Goal: Task Accomplishment & Management: Manage account settings

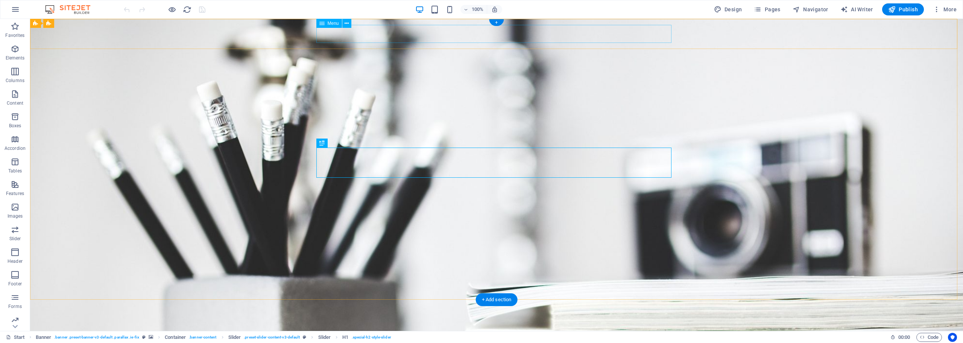
click at [410, 329] on nav "Home About Services Portfolio News Contact" at bounding box center [496, 338] width 355 height 18
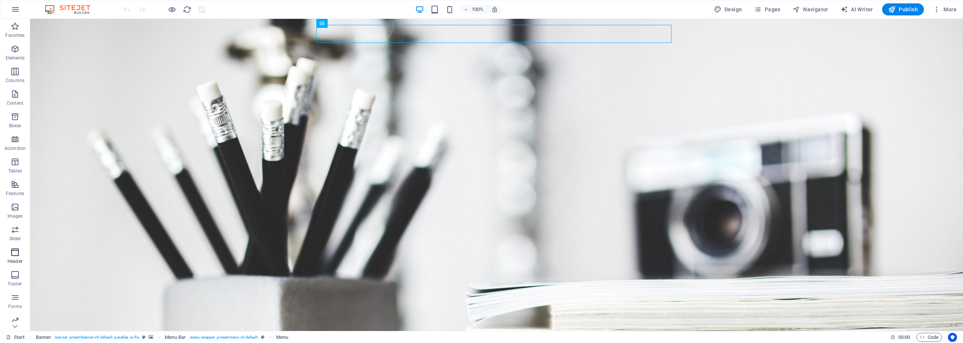
click at [15, 254] on icon "button" at bounding box center [15, 252] width 9 height 9
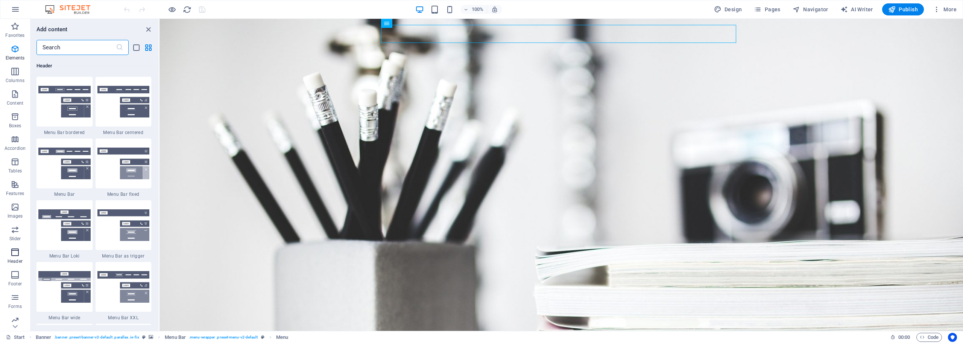
scroll to position [4532, 0]
click at [15, 52] on icon "button" at bounding box center [15, 48] width 9 height 9
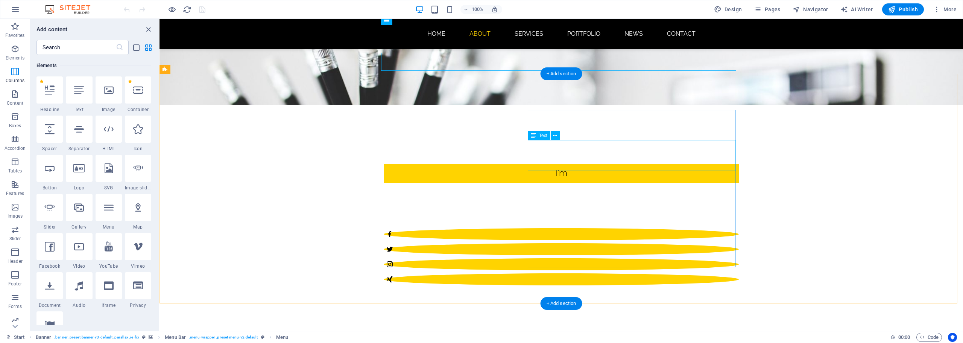
scroll to position [0, 0]
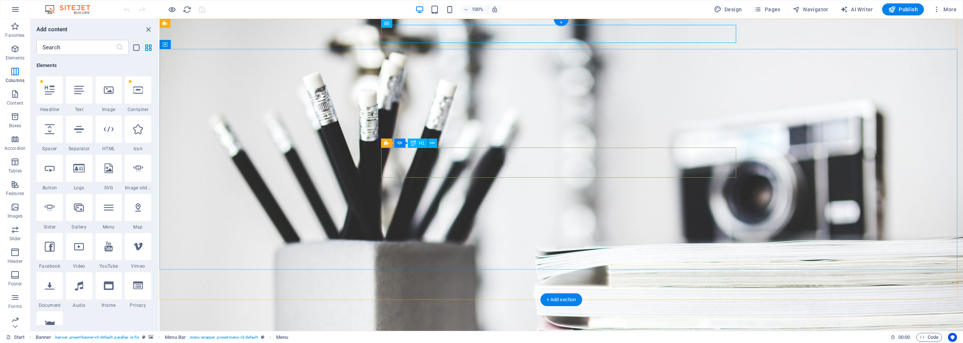
click at [436, 329] on nav "Home About Services Portfolio News Contact" at bounding box center [561, 338] width 355 height 18
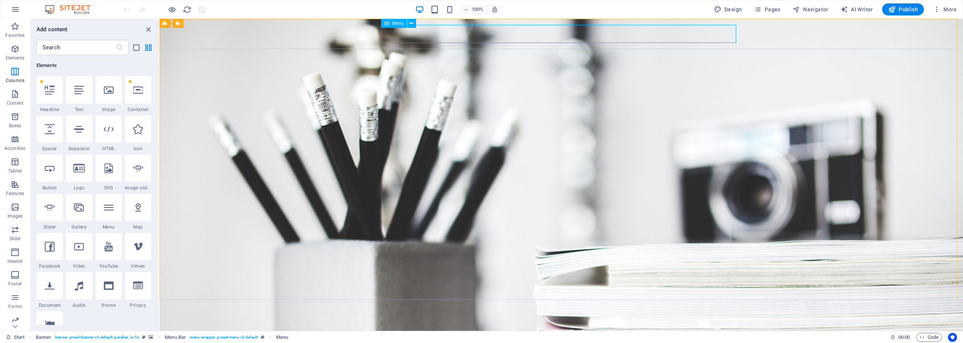
click at [391, 24] on div "Menu" at bounding box center [394, 23] width 26 height 9
click at [399, 22] on span "Menu" at bounding box center [398, 23] width 11 height 5
click at [411, 23] on icon at bounding box center [411, 24] width 4 height 8
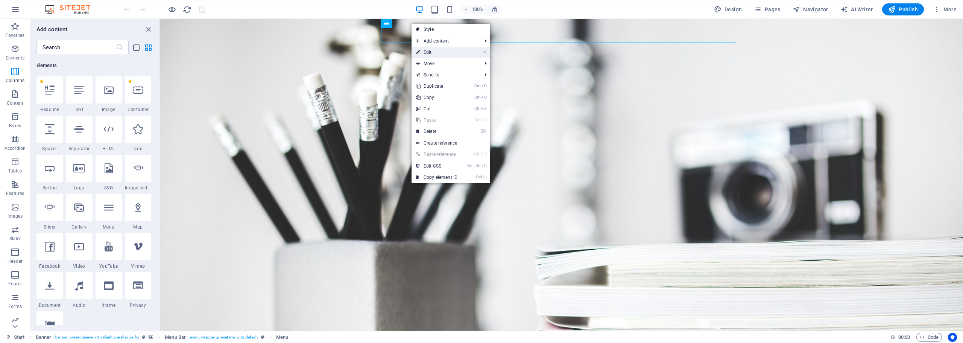
click at [458, 50] on link "⏎ Edit" at bounding box center [437, 52] width 50 height 11
select select
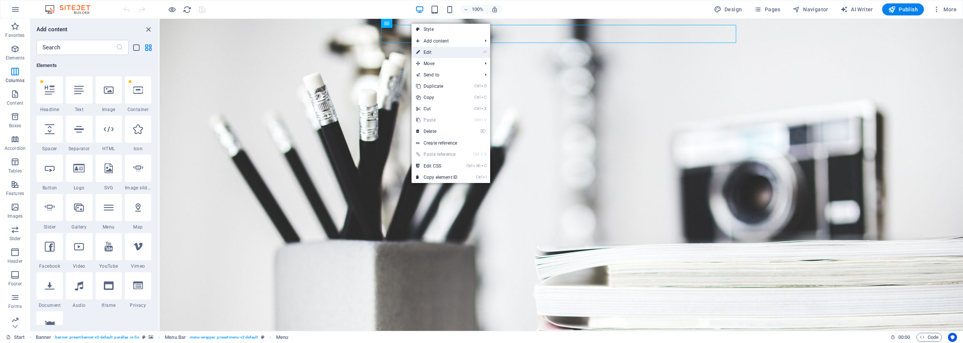
select select
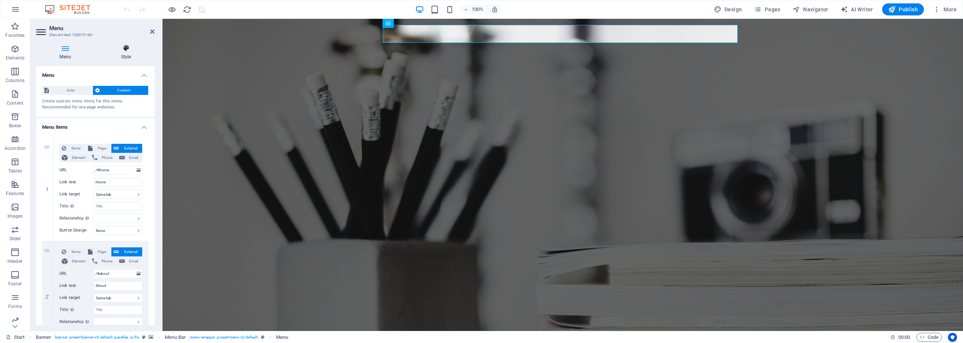
click at [122, 53] on h4 "Style" at bounding box center [125, 52] width 57 height 16
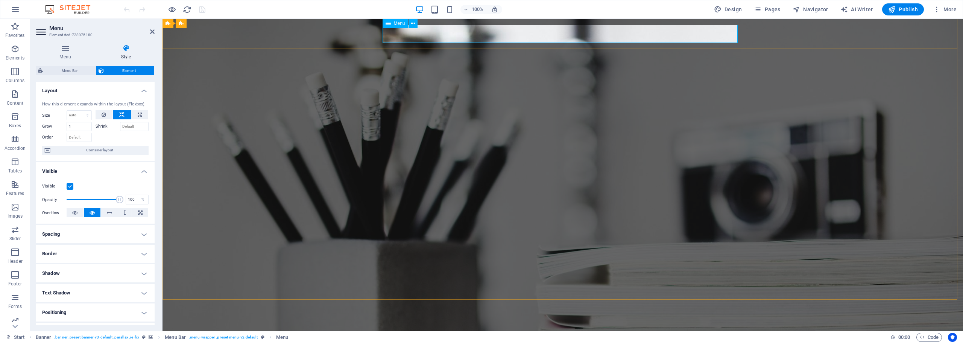
click at [438, 329] on nav "Home About Services Portfolio News Contact" at bounding box center [562, 338] width 355 height 18
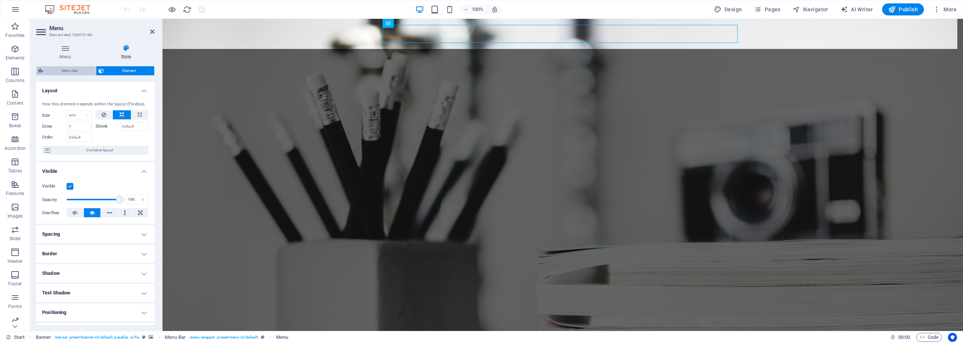
click at [68, 71] on span "Menu Bar" at bounding box center [70, 70] width 48 height 9
select select "rem"
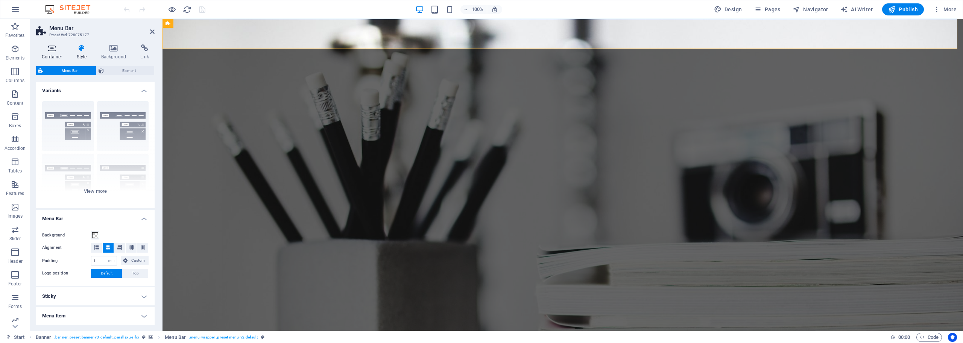
click at [52, 57] on h4 "Container" at bounding box center [53, 52] width 35 height 16
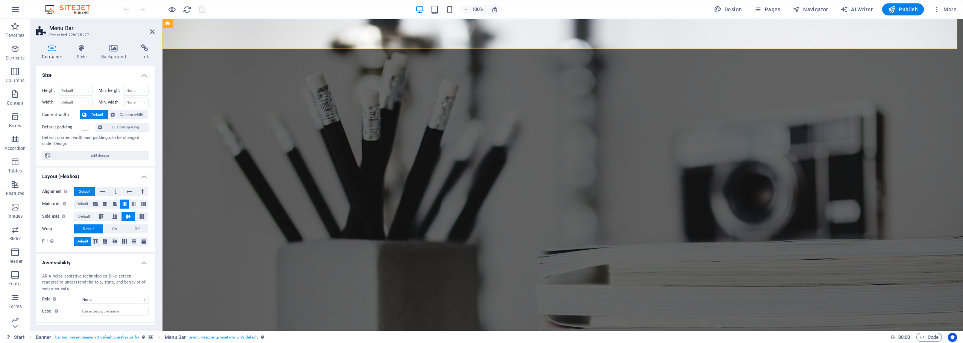
scroll to position [33, 0]
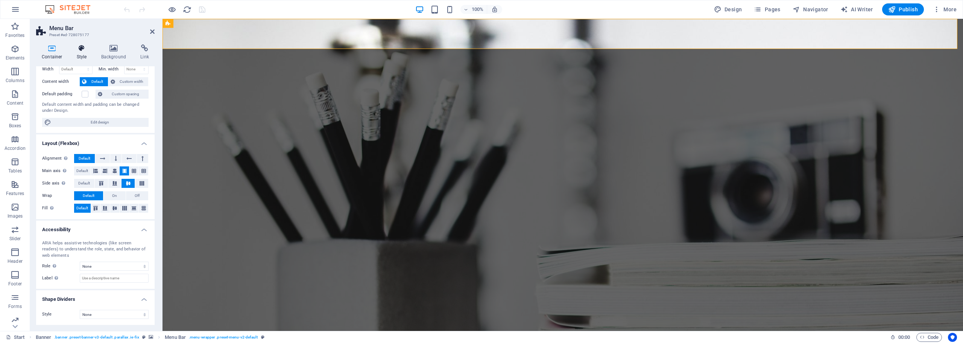
click at [79, 50] on icon at bounding box center [81, 48] width 21 height 8
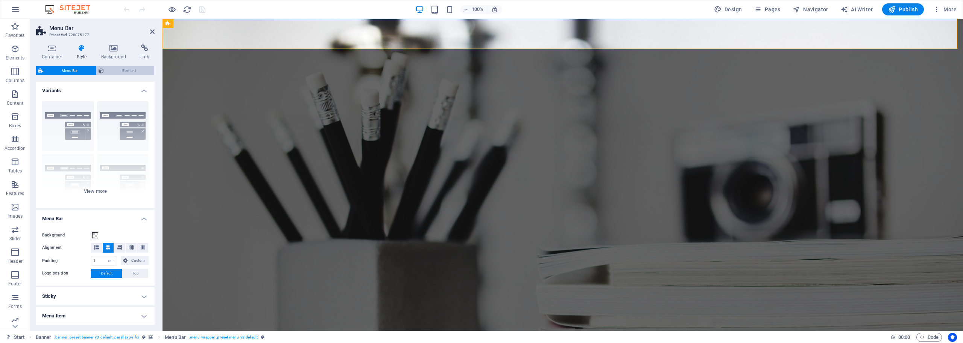
click at [115, 69] on span "Element" at bounding box center [129, 70] width 46 height 9
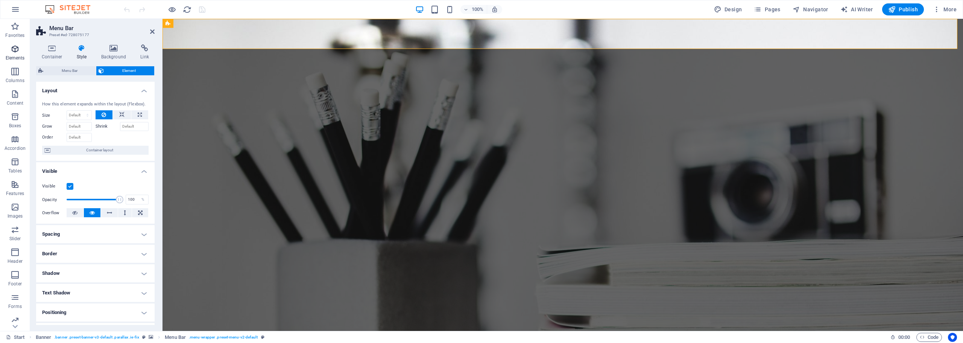
click at [16, 53] on icon "button" at bounding box center [15, 48] width 9 height 9
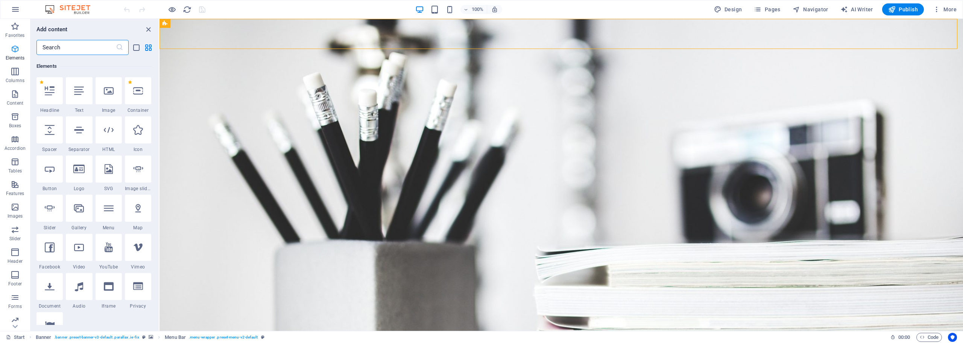
scroll to position [80, 0]
click at [400, 21] on span "Menu" at bounding box center [398, 23] width 11 height 5
click at [412, 22] on icon at bounding box center [411, 24] width 4 height 8
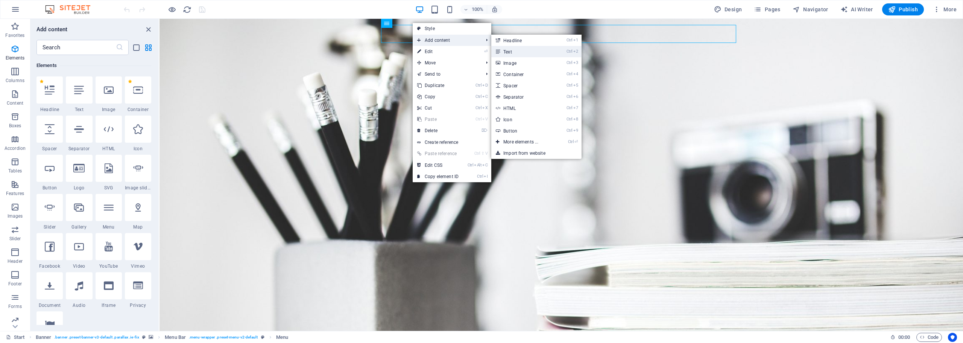
click at [530, 50] on link "Ctrl 2 Text" at bounding box center [523, 51] width 62 height 11
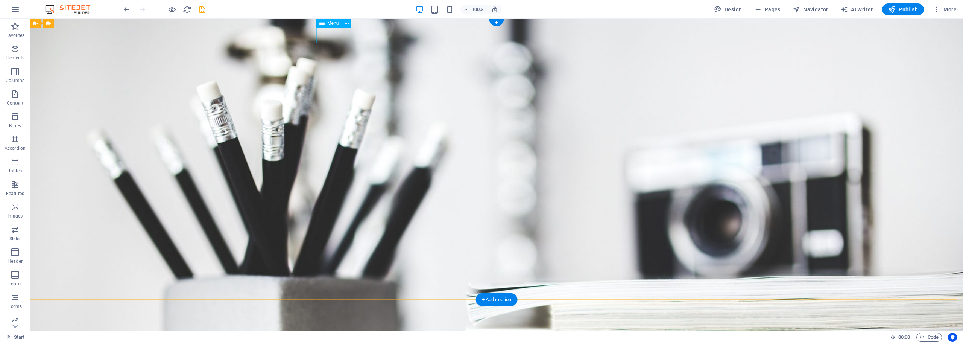
click at [379, 329] on nav "Home About Services Portfolio News Contact" at bounding box center [496, 338] width 355 height 18
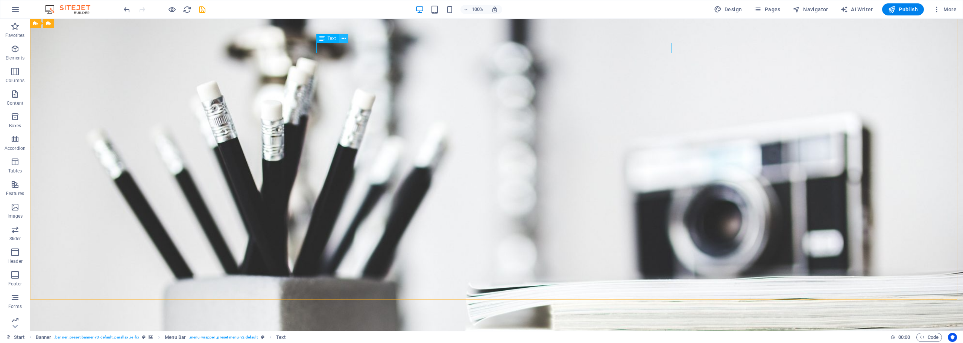
click at [346, 41] on icon at bounding box center [344, 39] width 4 height 8
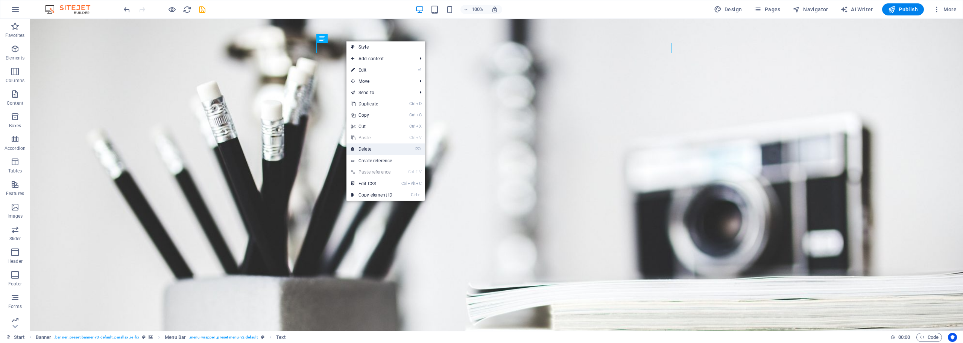
click at [387, 150] on link "⌦ Delete" at bounding box center [372, 148] width 50 height 11
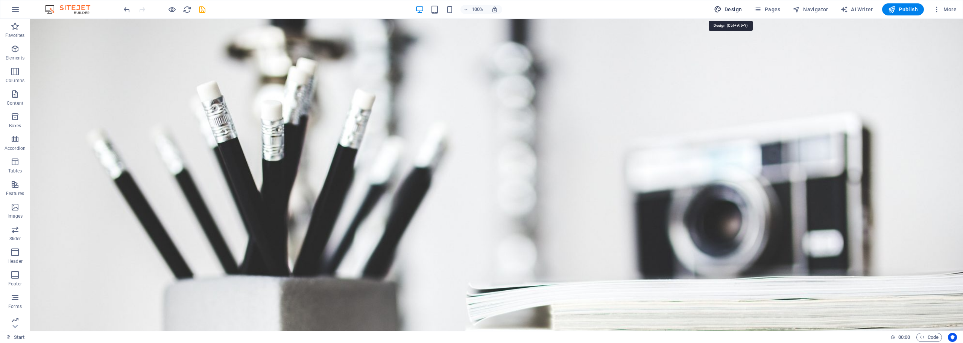
drag, startPoint x: 746, startPoint y: 6, endPoint x: 740, endPoint y: 5, distance: 5.3
click at [746, 6] on button "Design" at bounding box center [728, 9] width 34 height 12
select select "px"
select select "300"
select select "px"
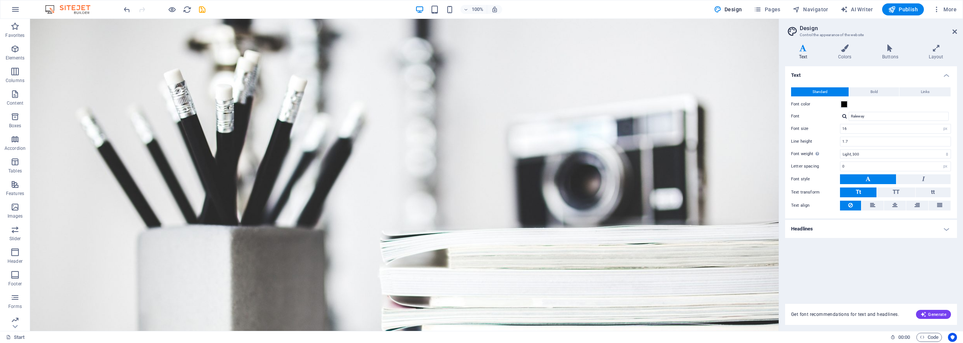
click at [844, 227] on h4 "Headlines" at bounding box center [871, 229] width 172 height 18
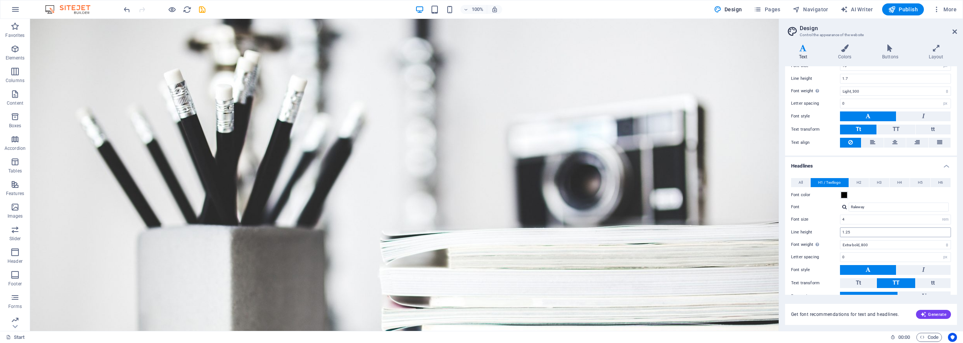
scroll to position [103, 0]
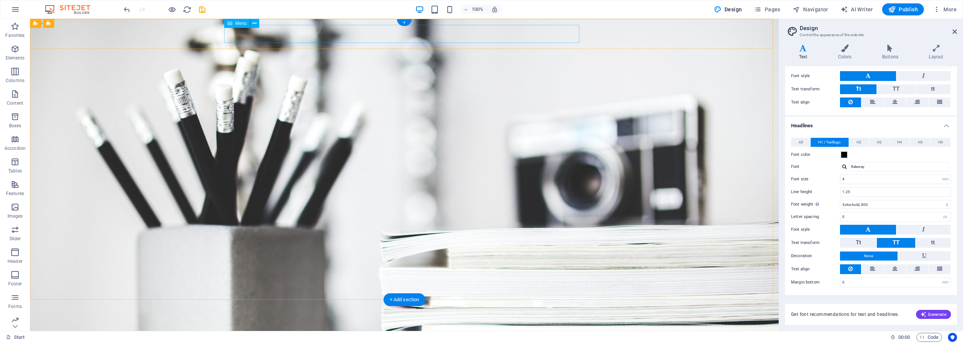
click at [272, 329] on nav "Home About Services Portfolio News Contact" at bounding box center [404, 338] width 355 height 18
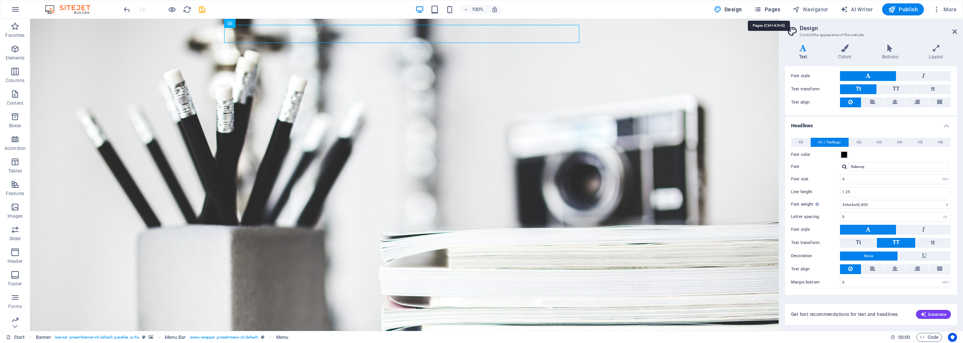
click at [773, 10] on span "Pages" at bounding box center [767, 10] width 26 height 8
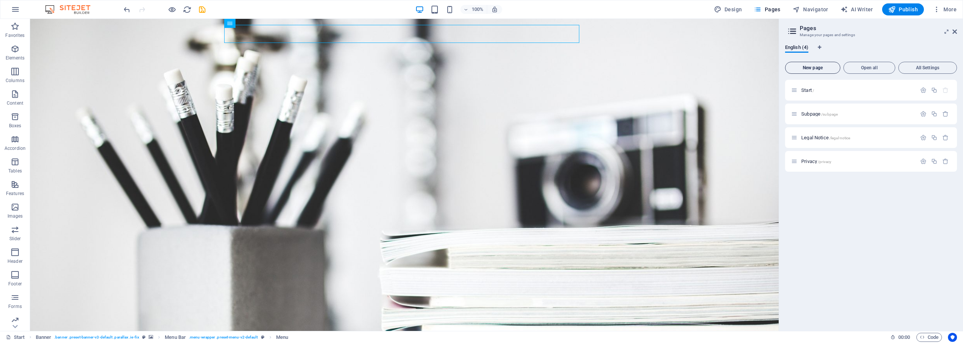
click at [823, 67] on span "New page" at bounding box center [813, 67] width 49 height 5
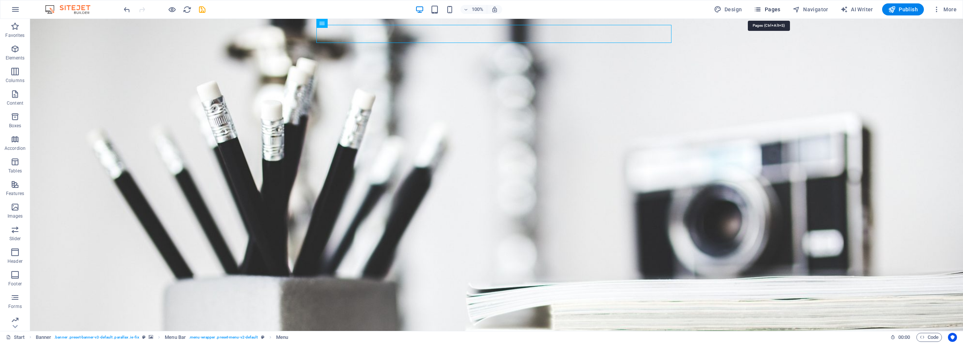
click at [776, 10] on span "Pages" at bounding box center [767, 10] width 26 height 8
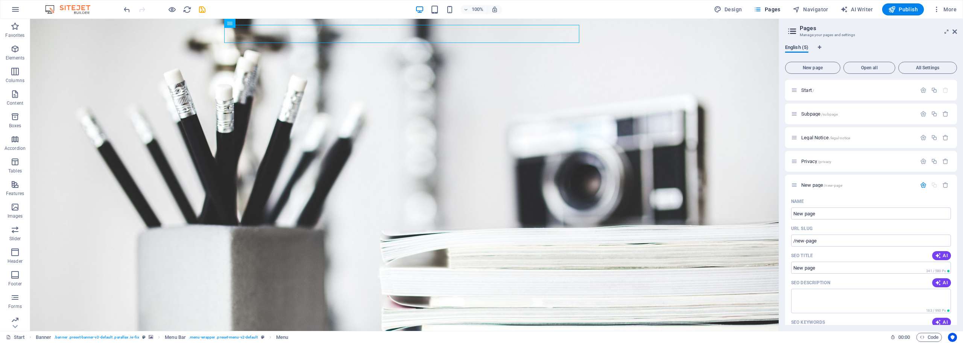
click at [800, 46] on span "English (5)" at bounding box center [796, 48] width 23 height 11
click at [788, 31] on icon at bounding box center [792, 31] width 11 height 11
click at [793, 32] on icon at bounding box center [792, 31] width 11 height 11
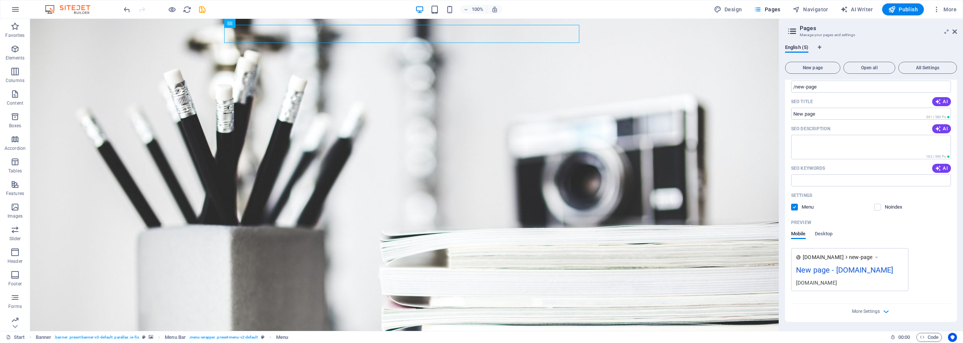
scroll to position [0, 0]
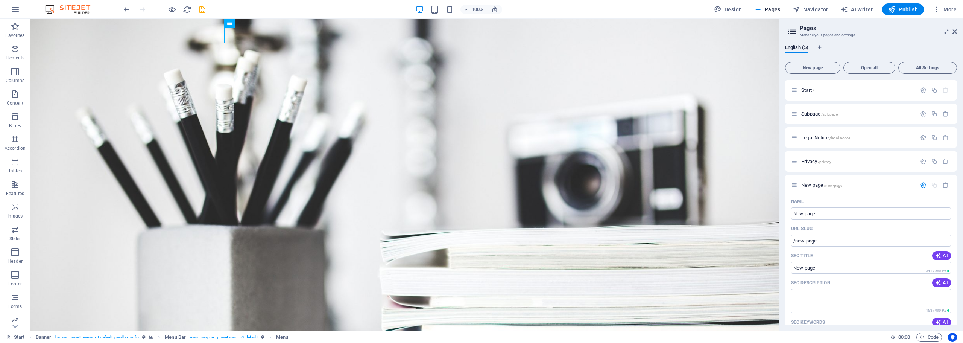
click at [958, 29] on aside "Pages Manage your pages and settings English (5) New page Open all All Settings…" at bounding box center [871, 175] width 184 height 312
click at [956, 31] on icon at bounding box center [955, 32] width 5 height 6
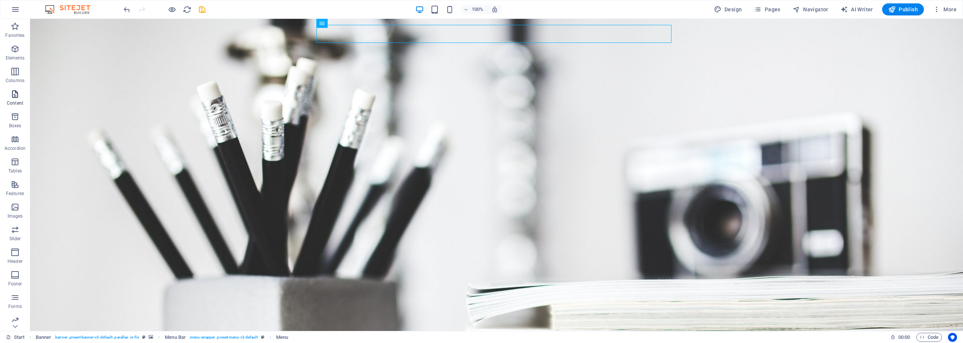
click at [14, 95] on icon "button" at bounding box center [15, 94] width 9 height 9
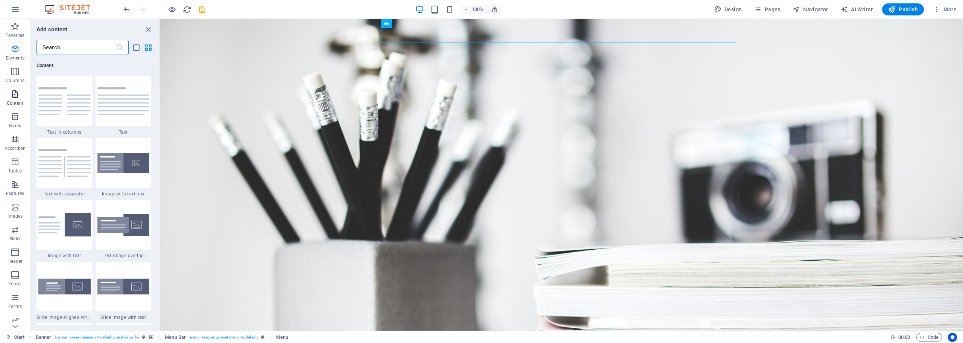
scroll to position [1317, 0]
click at [15, 120] on icon "button" at bounding box center [15, 116] width 9 height 9
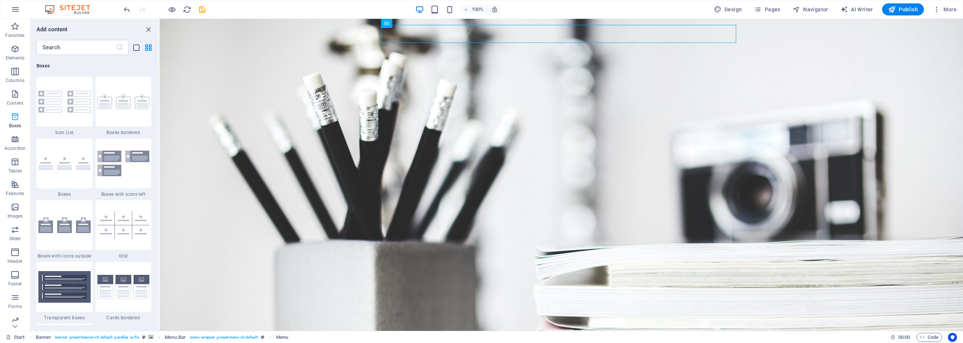
scroll to position [2076, 0]
click at [15, 232] on icon "button" at bounding box center [15, 229] width 9 height 9
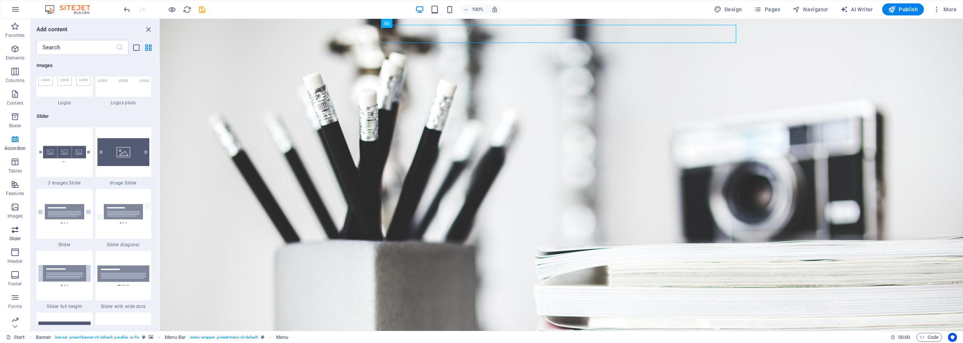
scroll to position [4267, 0]
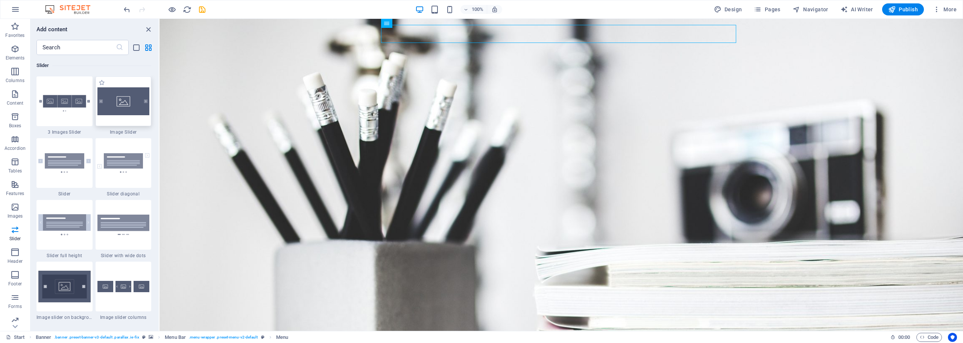
drag, startPoint x: 127, startPoint y: 110, endPoint x: 208, endPoint y: 107, distance: 81.4
click at [127, 110] on img at bounding box center [123, 101] width 52 height 28
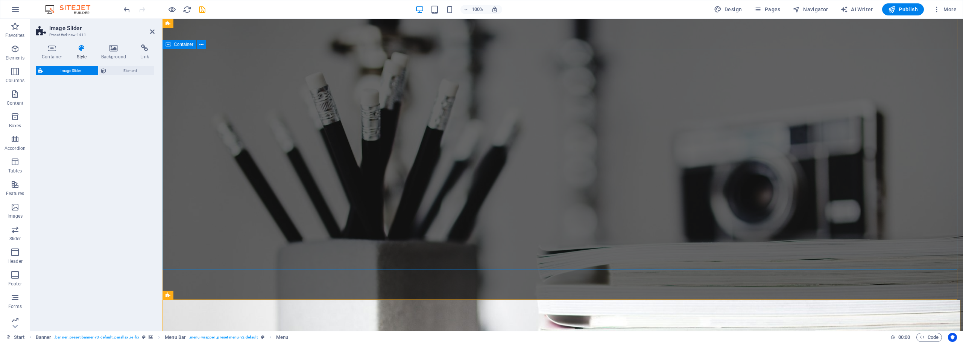
select select "rem"
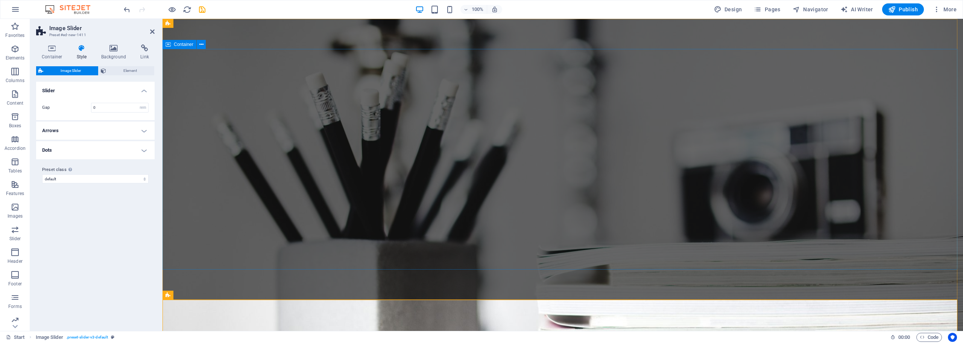
drag, startPoint x: 371, startPoint y: 125, endPoint x: 575, endPoint y: 138, distance: 204.7
click at [84, 69] on span "Image Slider" at bounding box center [71, 70] width 50 height 9
click at [124, 69] on span "Element" at bounding box center [130, 70] width 44 height 9
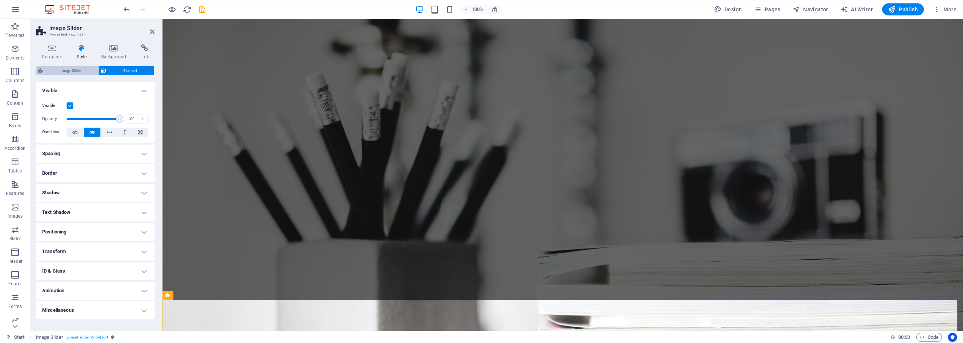
click at [74, 70] on span "Image Slider" at bounding box center [71, 70] width 50 height 9
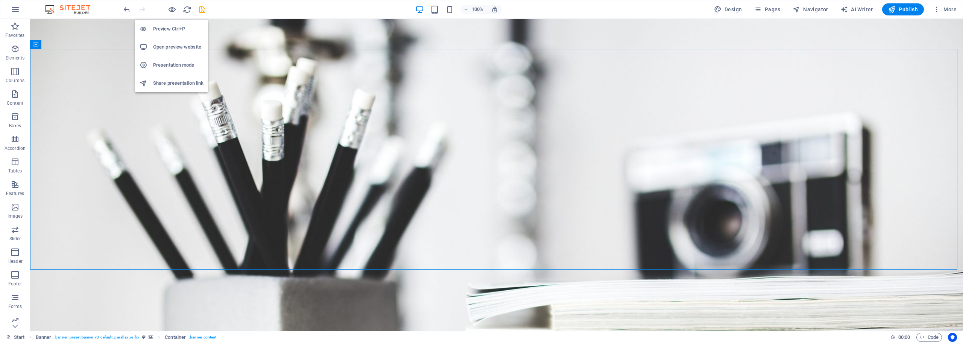
click at [170, 24] on h6 "Preview Ctrl+P" at bounding box center [178, 28] width 50 height 9
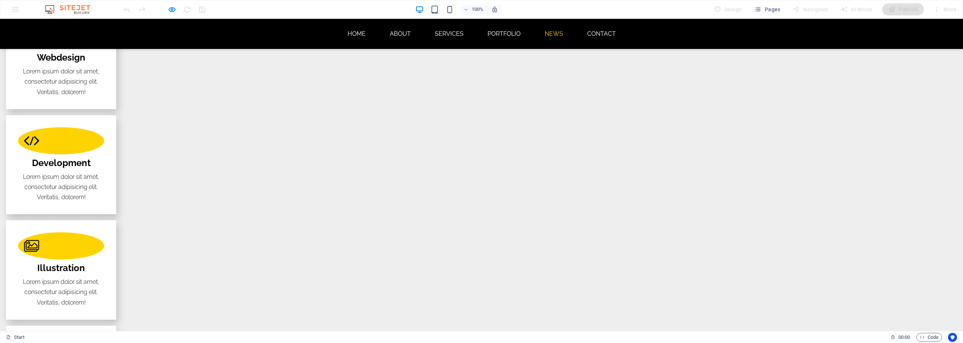
scroll to position [1430, 0]
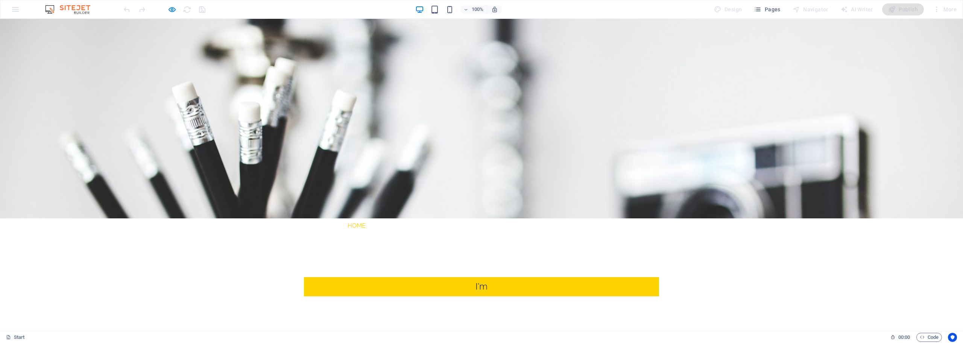
scroll to position [0, 0]
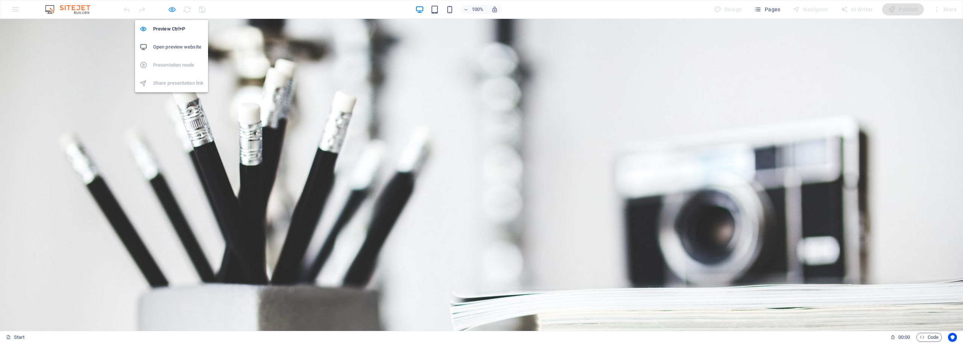
click at [172, 11] on icon "button" at bounding box center [172, 9] width 9 height 9
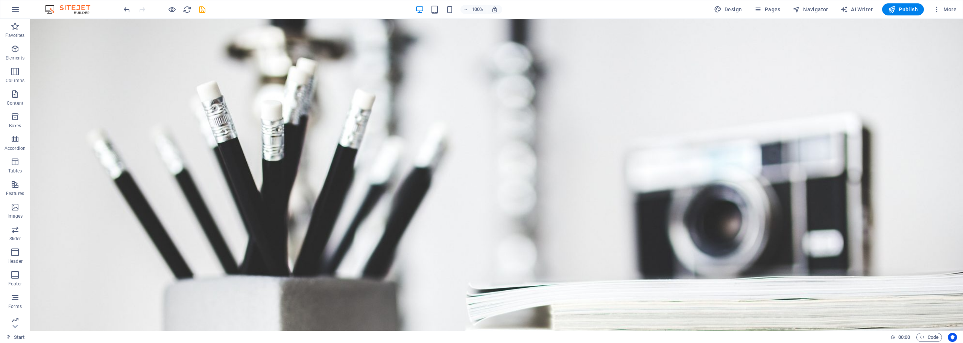
click at [243, 11] on div "100% Design Pages Navigator AI Writer Publish More" at bounding box center [541, 9] width 838 height 12
click at [727, 10] on span "Design" at bounding box center [728, 10] width 28 height 8
select select "px"
select select "300"
select select "px"
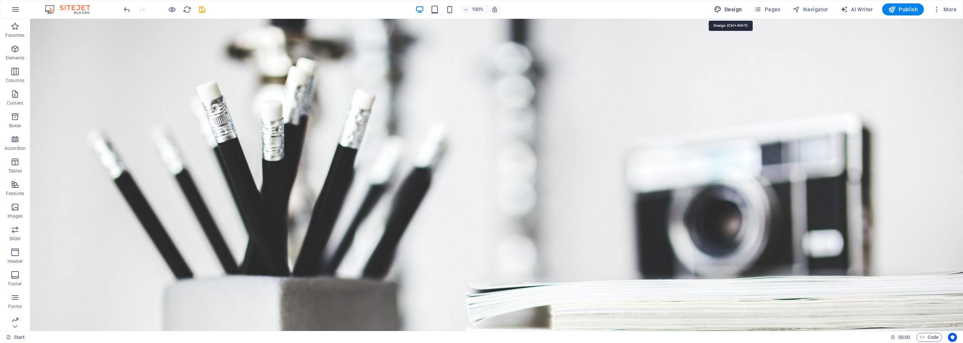
select select "rem"
select select "800"
select select "px"
select select "rem"
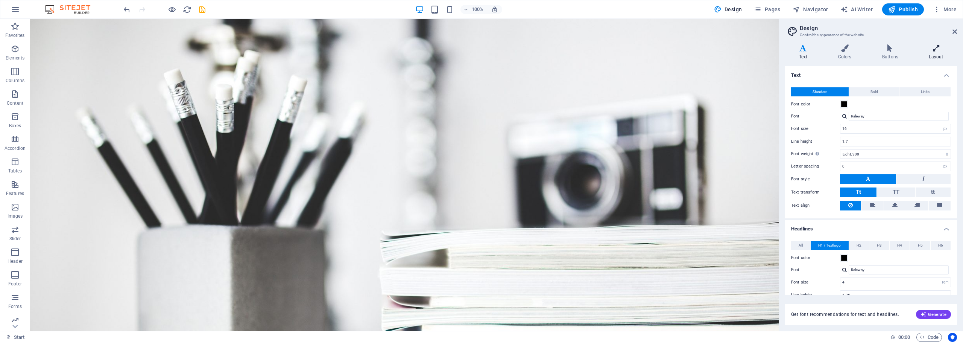
click at [934, 52] on h4 "Layout" at bounding box center [937, 52] width 42 height 16
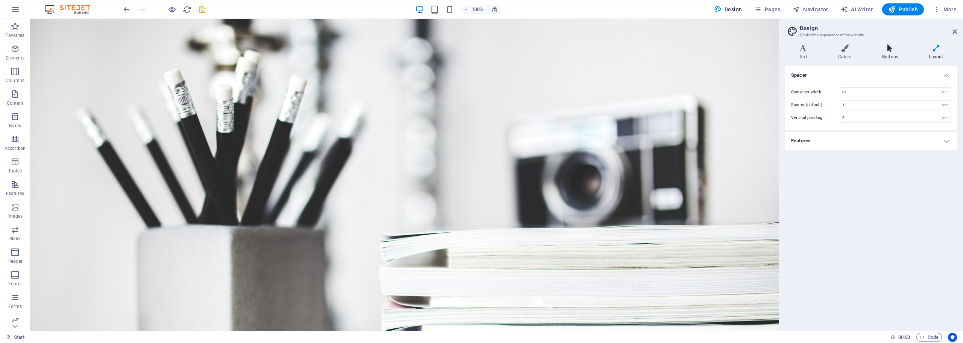
click at [891, 49] on icon at bounding box center [891, 48] width 44 height 8
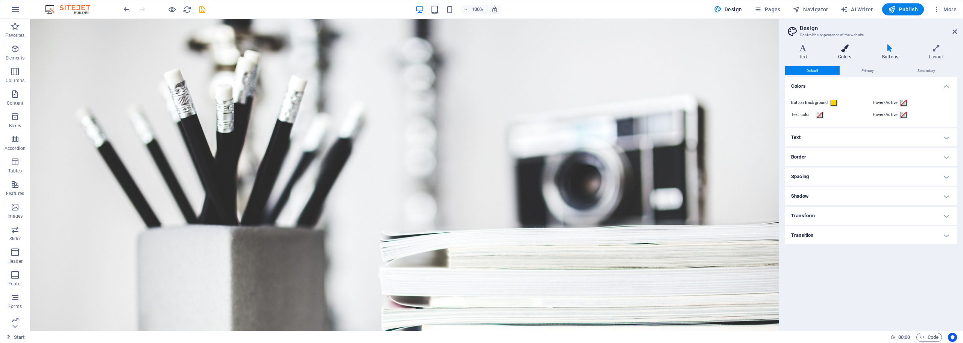
click at [843, 49] on icon at bounding box center [845, 48] width 41 height 8
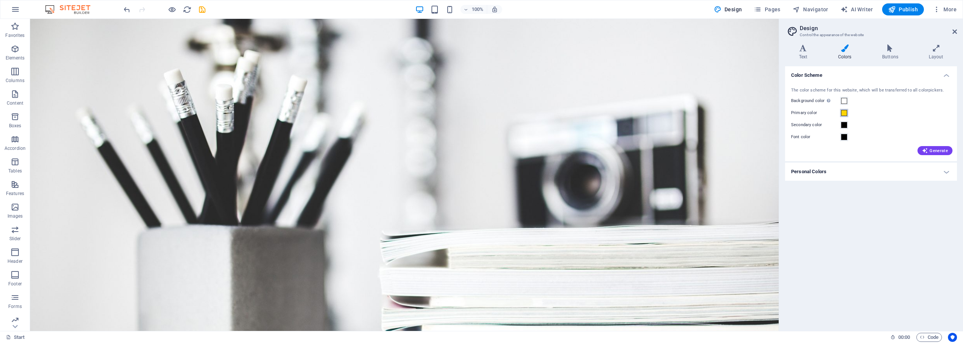
click at [847, 111] on span at bounding box center [844, 113] width 6 height 6
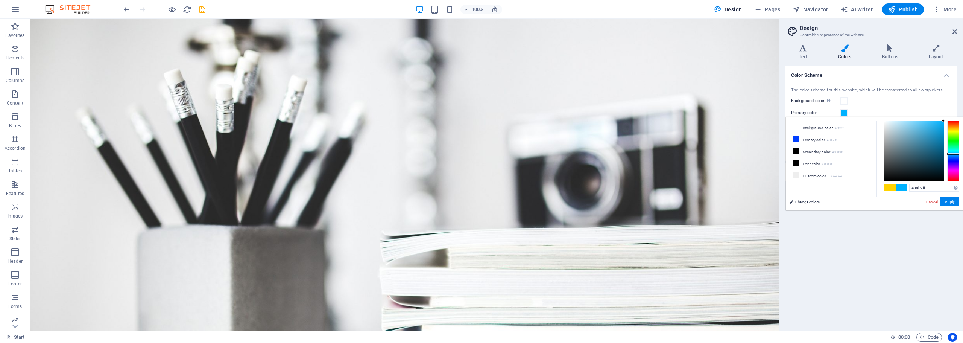
drag, startPoint x: 952, startPoint y: 152, endPoint x: 957, endPoint y: 154, distance: 4.8
click at [957, 154] on div at bounding box center [954, 151] width 12 height 60
click at [942, 120] on div at bounding box center [943, 120] width 3 height 3
type input "#06b4ff"
click at [954, 199] on button "Apply" at bounding box center [950, 201] width 19 height 9
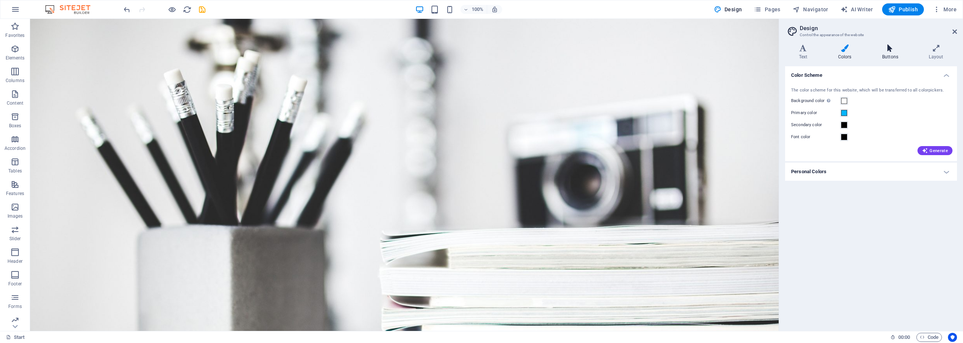
click at [889, 53] on h4 "Buttons" at bounding box center [892, 52] width 47 height 16
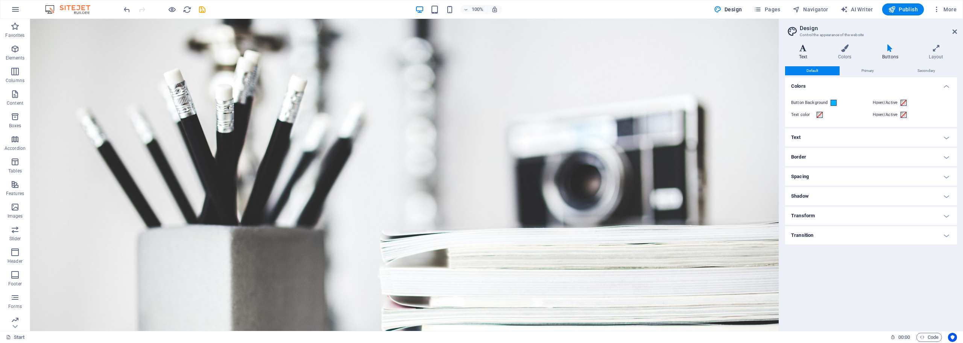
click at [803, 50] on icon at bounding box center [803, 48] width 36 height 8
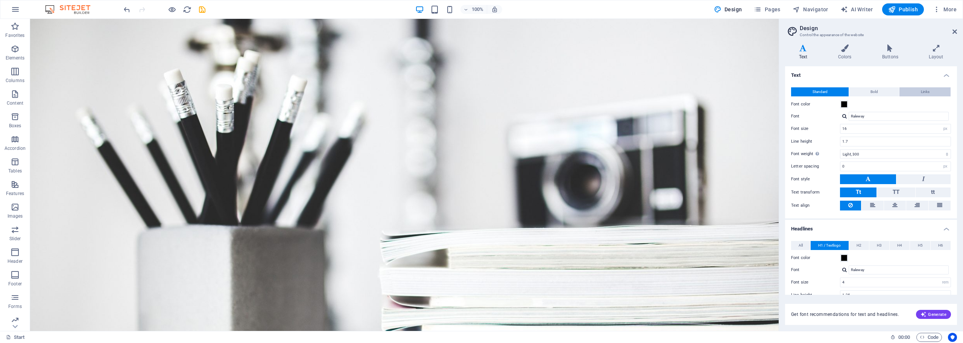
click at [911, 91] on button "Links" at bounding box center [925, 91] width 51 height 9
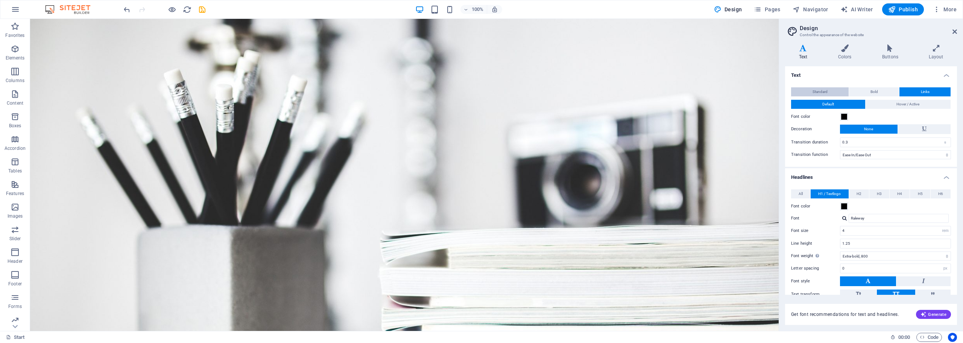
click at [815, 93] on span "Standard" at bounding box center [820, 91] width 15 height 9
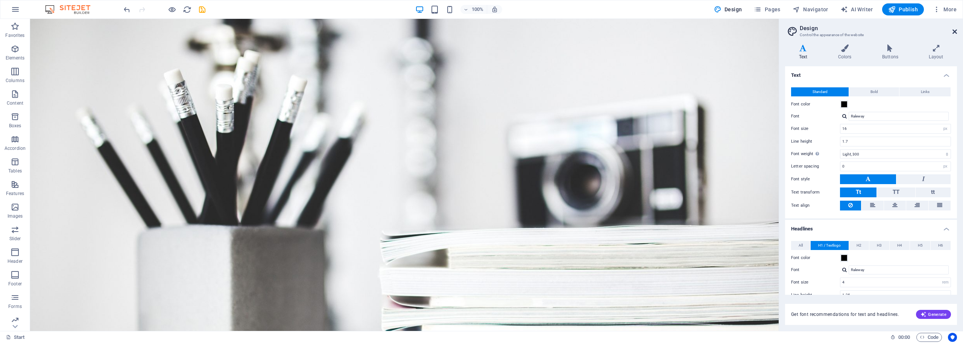
click at [954, 32] on icon at bounding box center [955, 32] width 5 height 6
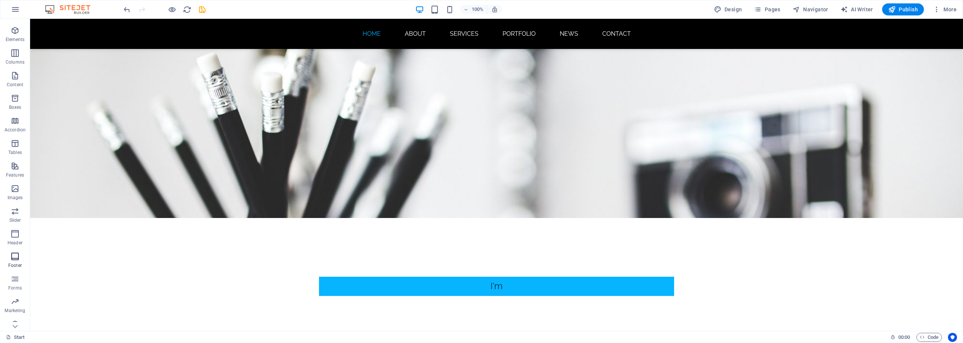
scroll to position [27, 0]
click at [20, 248] on span "Footer" at bounding box center [15, 252] width 30 height 18
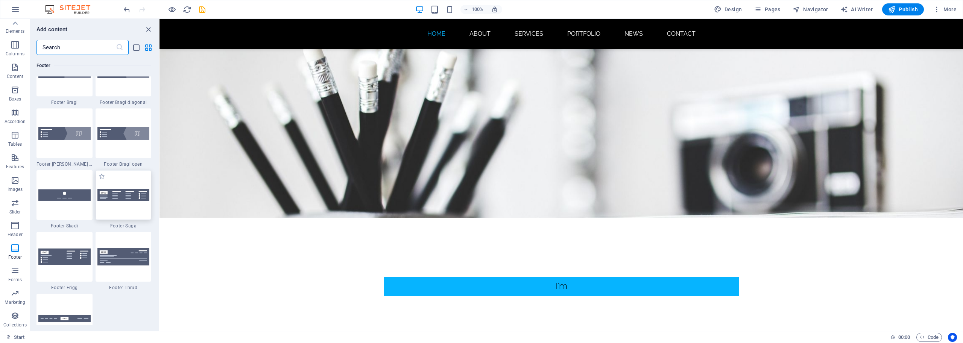
scroll to position [5208, 0]
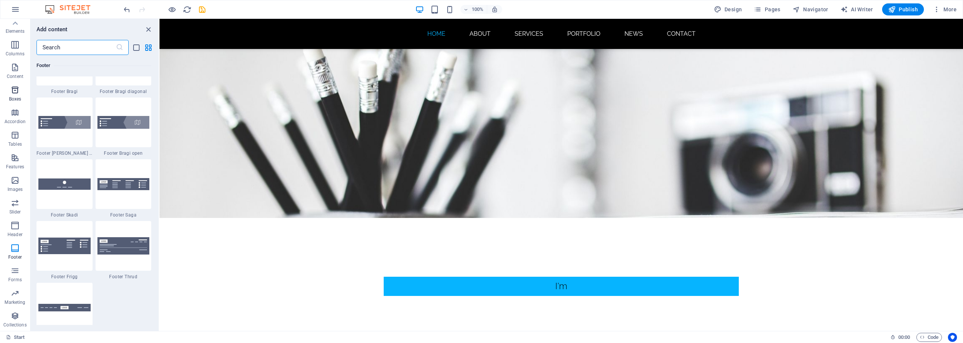
click at [15, 90] on icon "button" at bounding box center [15, 89] width 9 height 9
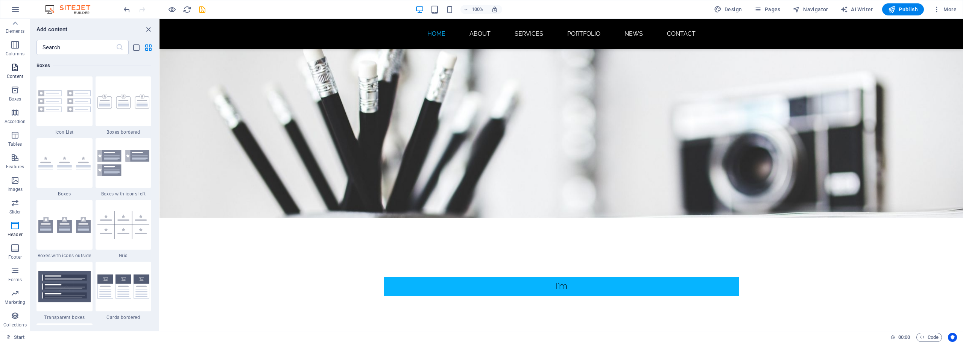
click at [15, 72] on span "Content" at bounding box center [15, 72] width 30 height 18
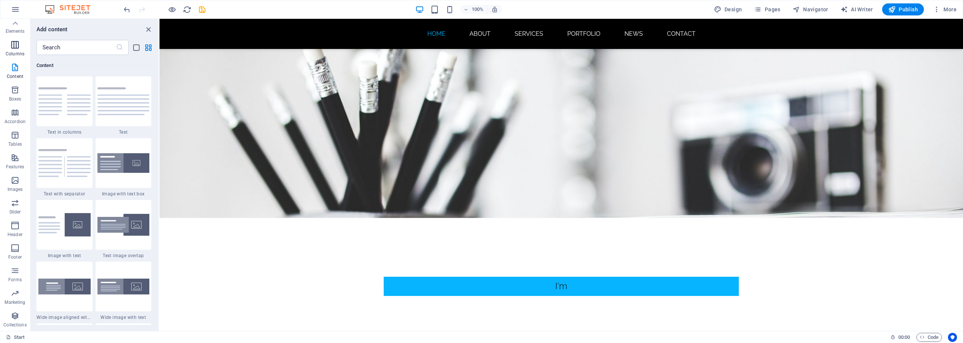
click at [16, 48] on icon "button" at bounding box center [15, 44] width 9 height 9
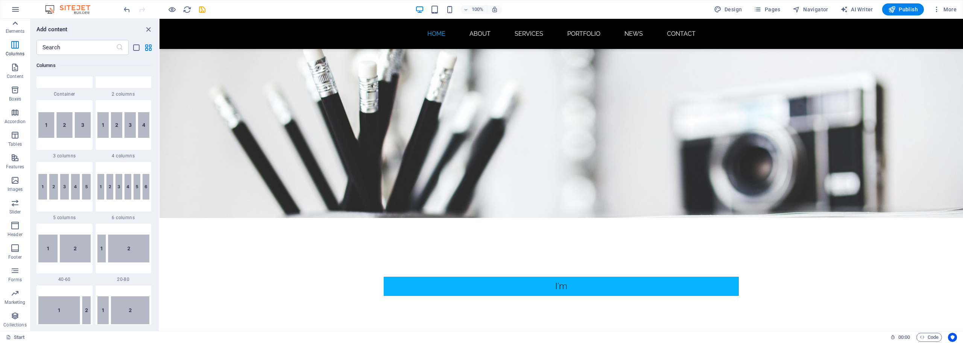
scroll to position [373, 0]
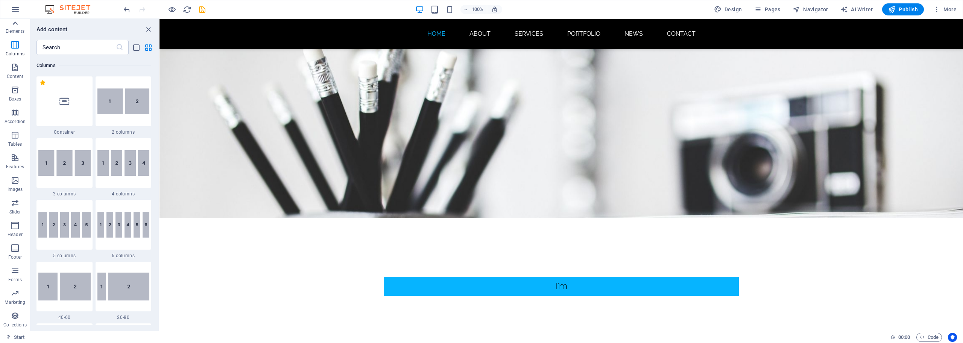
click at [15, 28] on icon at bounding box center [15, 23] width 11 height 11
click at [14, 10] on icon "button" at bounding box center [15, 9] width 9 height 9
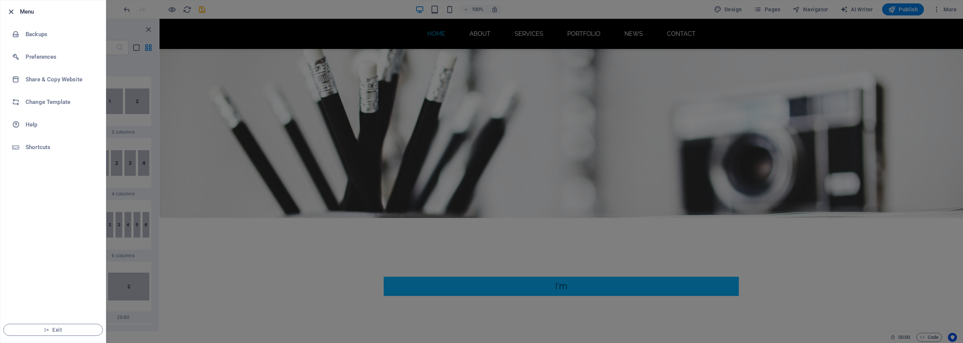
click at [14, 10] on icon "button" at bounding box center [11, 12] width 9 height 9
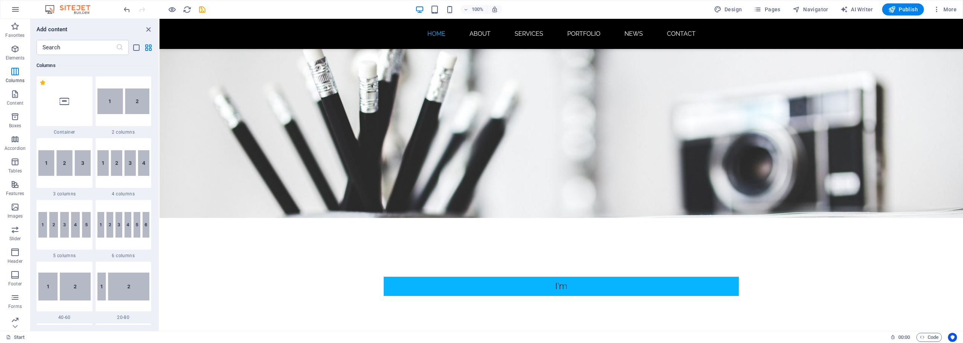
click at [14, 10] on icon "button" at bounding box center [15, 9] width 9 height 9
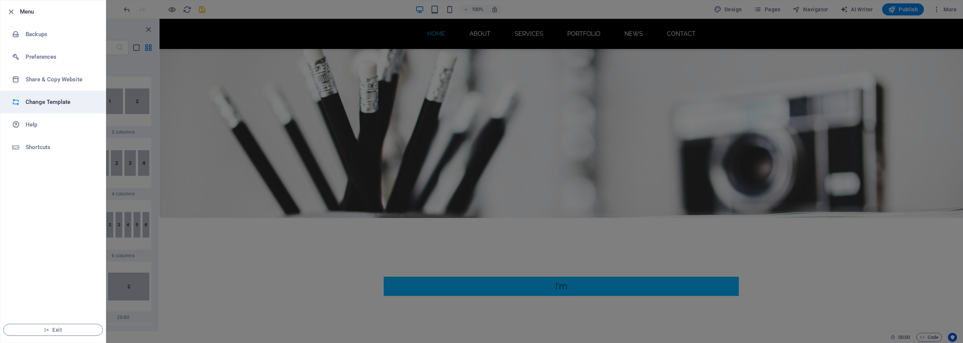
click at [47, 99] on h6 "Change Template" at bounding box center [61, 101] width 70 height 9
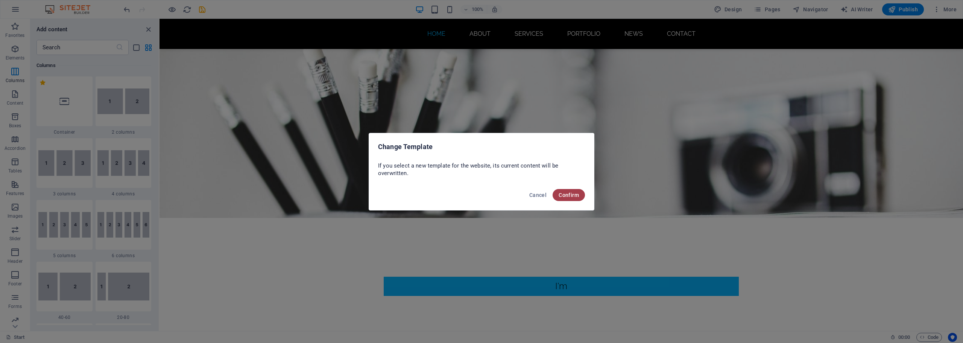
click at [567, 196] on span "Confirm" at bounding box center [569, 195] width 20 height 6
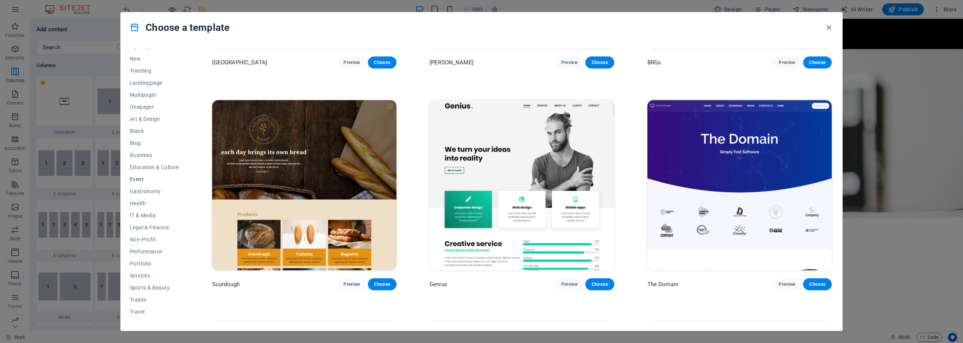
scroll to position [28, 0]
click at [140, 193] on span "Health" at bounding box center [154, 195] width 49 height 6
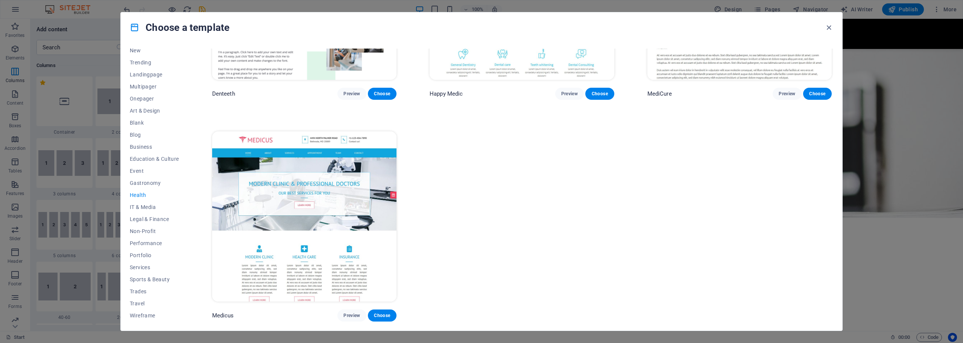
scroll to position [359, 0]
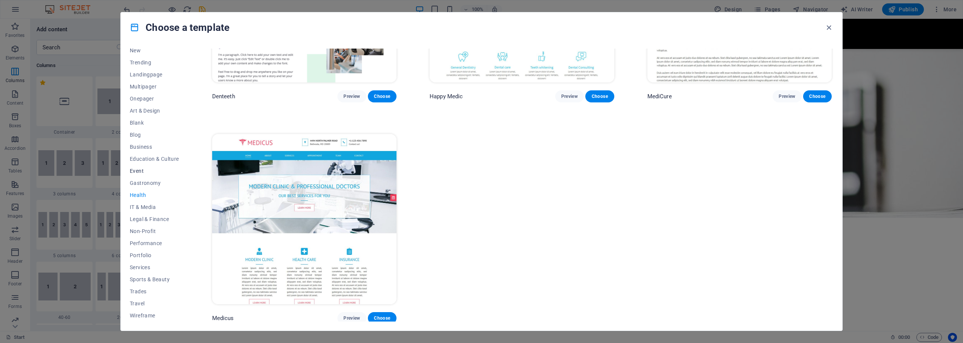
click at [142, 176] on button "Event" at bounding box center [154, 171] width 49 height 12
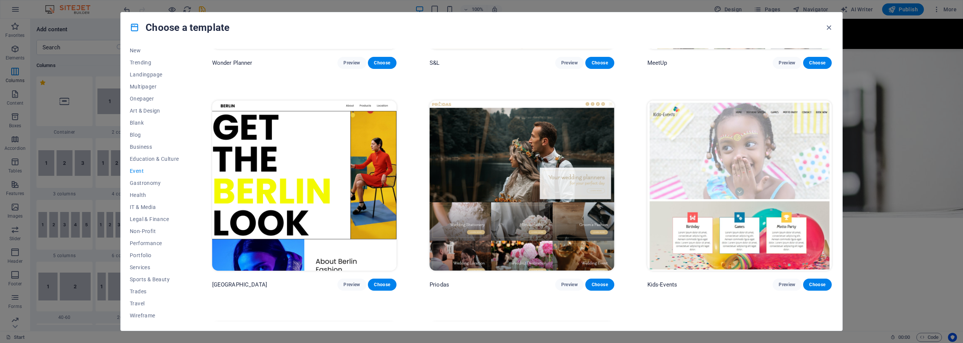
scroll to position [0, 0]
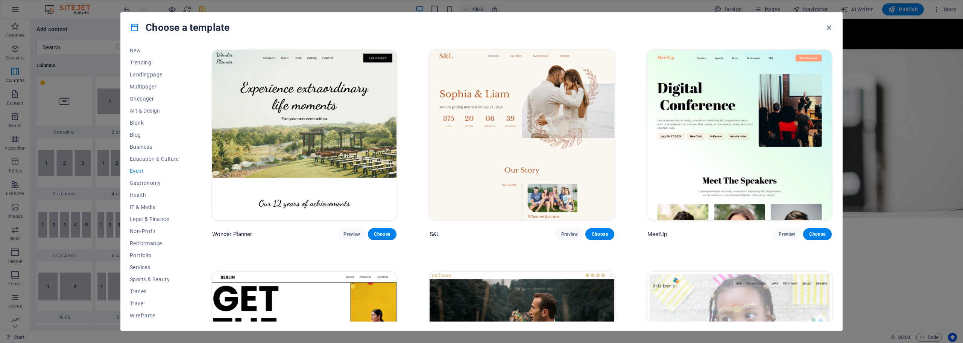
click at [313, 149] on img at bounding box center [304, 135] width 184 height 170
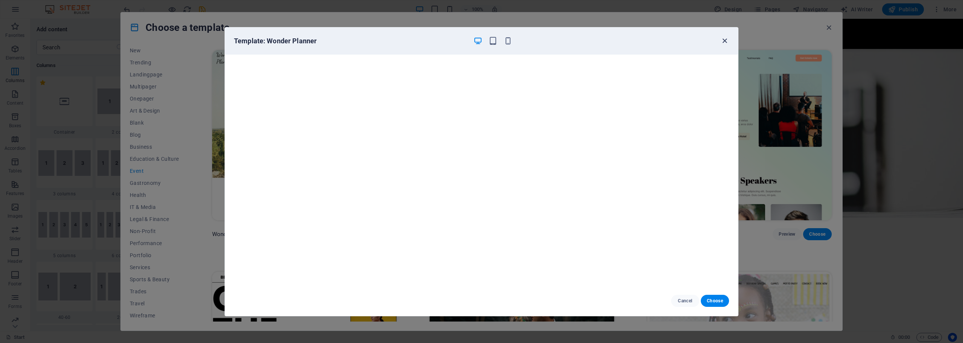
click at [724, 41] on icon "button" at bounding box center [725, 41] width 9 height 9
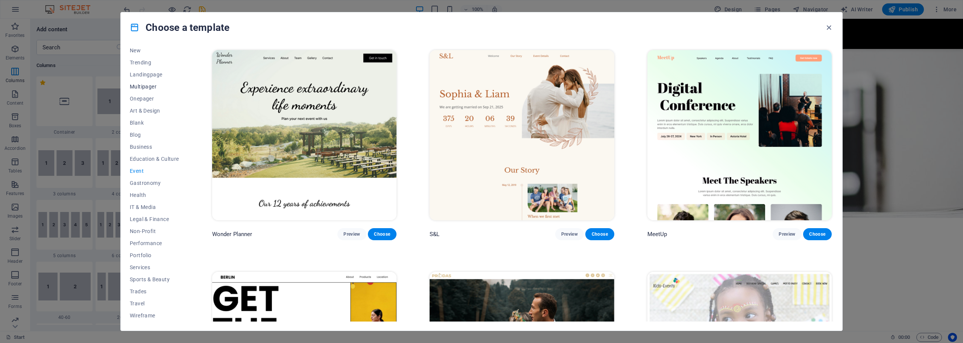
click at [148, 90] on button "Multipager" at bounding box center [154, 87] width 49 height 12
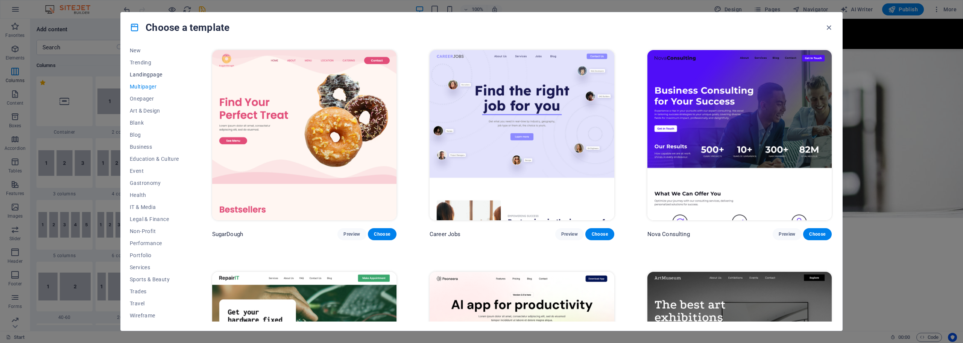
click at [150, 75] on span "Landingpage" at bounding box center [154, 75] width 49 height 6
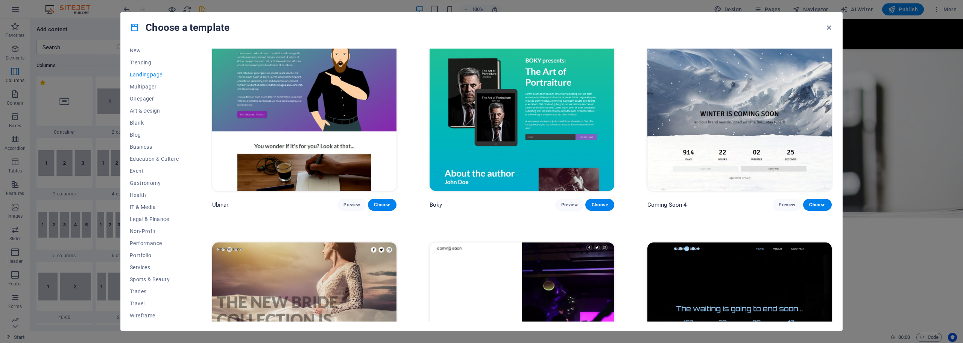
scroll to position [1684, 0]
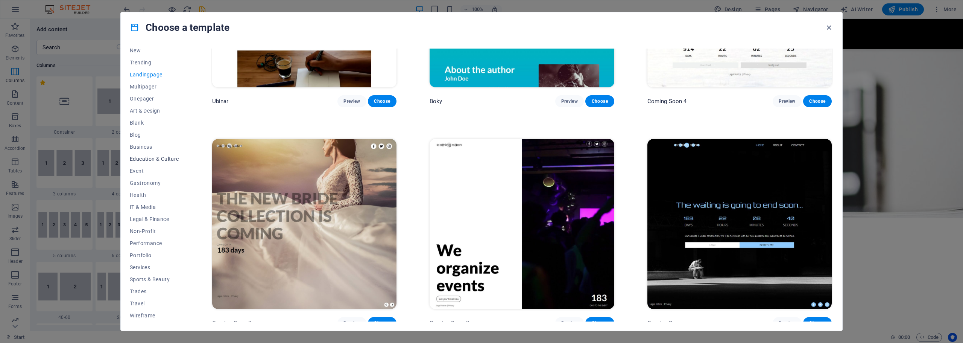
click at [150, 159] on span "Education & Culture" at bounding box center [154, 159] width 49 height 6
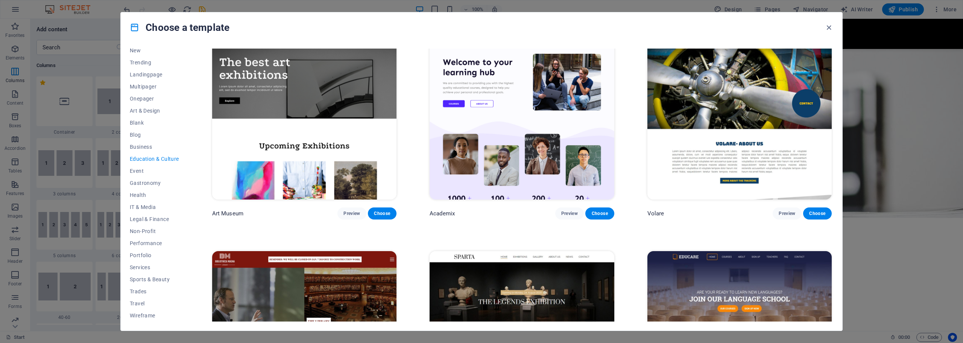
scroll to position [0, 0]
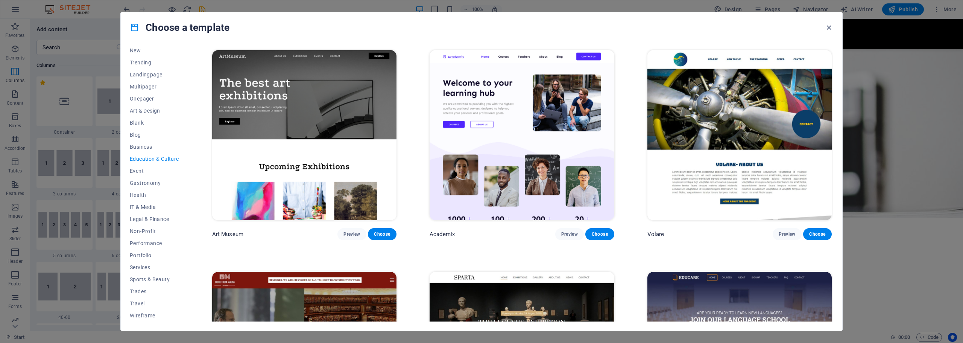
click at [295, 106] on img at bounding box center [304, 135] width 184 height 170
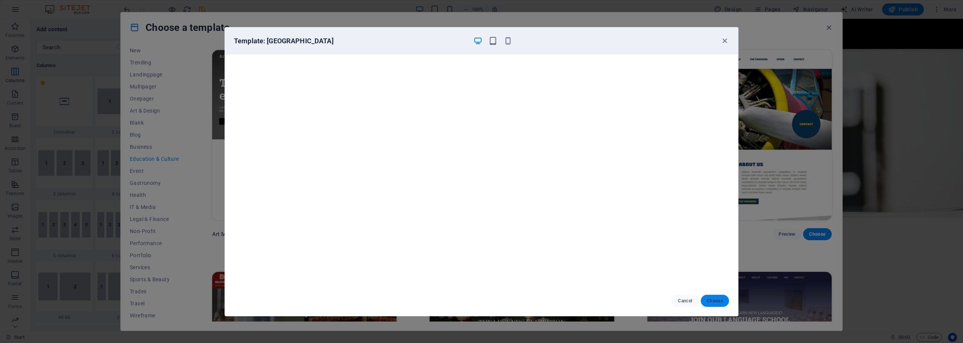
click at [706, 300] on button "Choose" at bounding box center [715, 301] width 28 height 12
checkbox input "false"
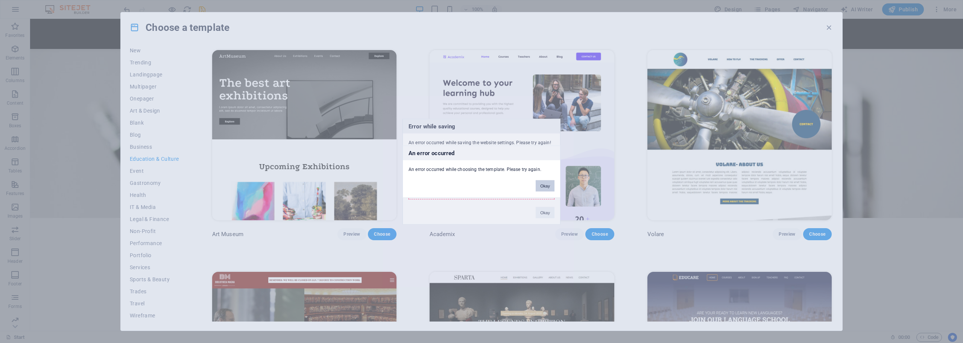
click at [547, 186] on button "Okay" at bounding box center [545, 185] width 19 height 11
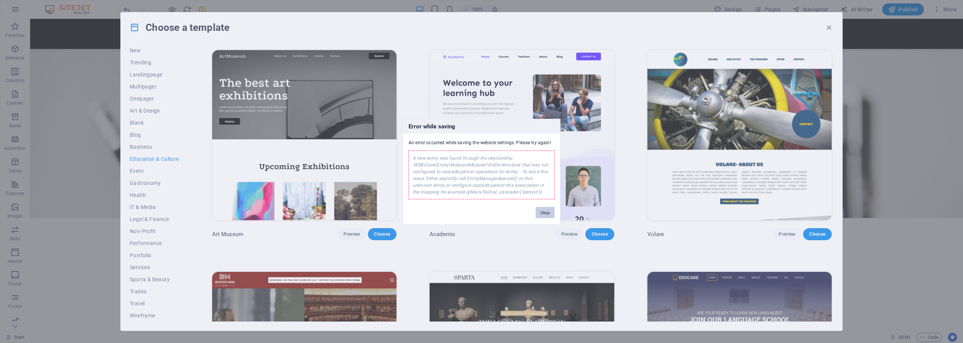
click at [546, 215] on button "Okay" at bounding box center [545, 212] width 19 height 11
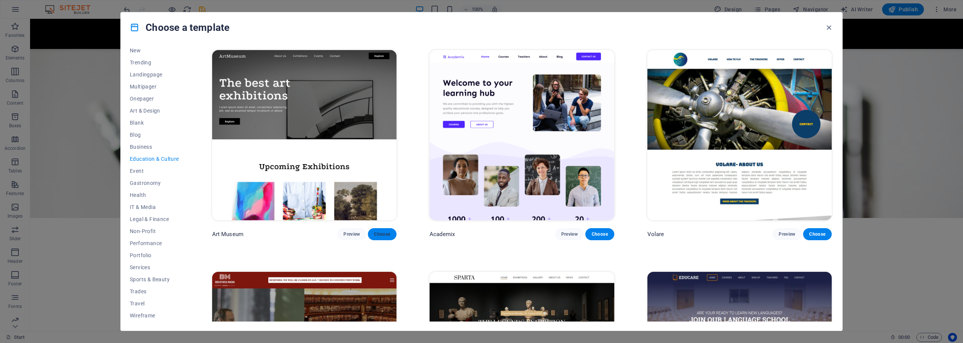
click at [376, 233] on span "Choose" at bounding box center [382, 234] width 17 height 6
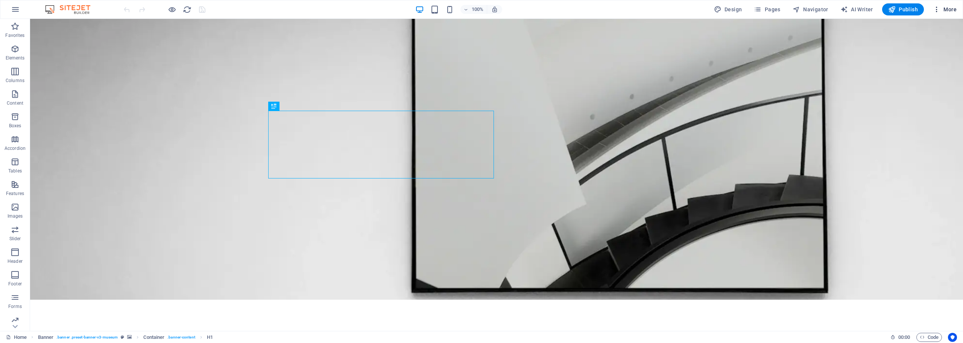
click at [946, 8] on span "More" at bounding box center [945, 10] width 24 height 8
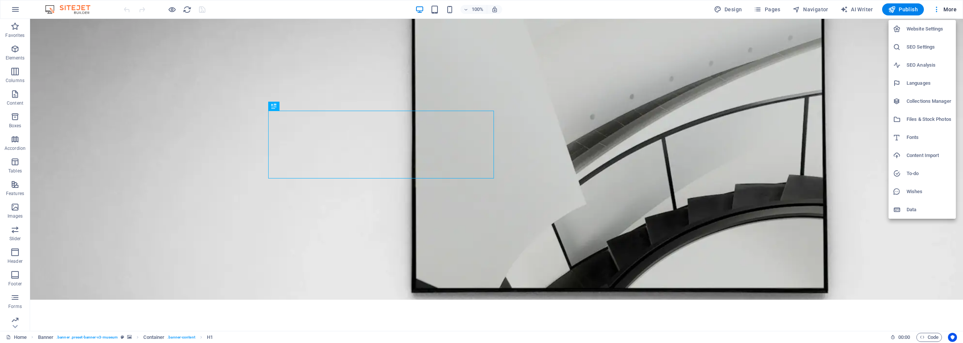
click at [924, 82] on h6 "Languages" at bounding box center [929, 83] width 45 height 9
select select "41"
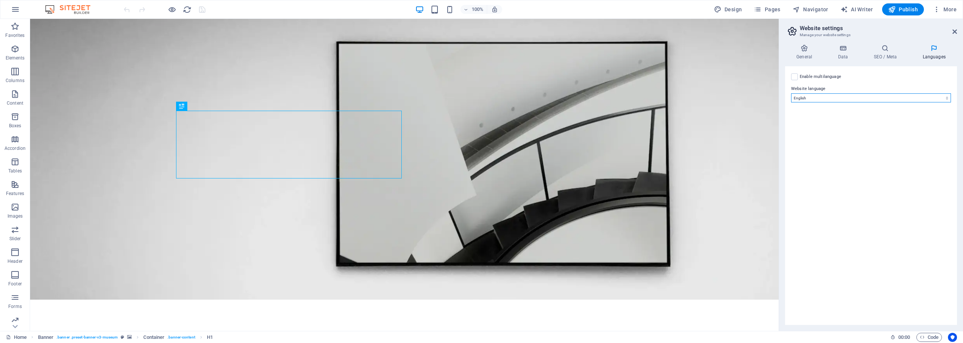
click at [875, 100] on select "Abkhazian Afar Afrikaans Akan Albanian Amharic Arabic Aragonese Armenian Assame…" at bounding box center [871, 97] width 160 height 9
click at [827, 73] on label "Enable multilanguage To disable multilanguage delete all languages until only o…" at bounding box center [820, 76] width 41 height 9
click at [0, 0] on input "Enable multilanguage To disable multilanguage delete all languages until only o…" at bounding box center [0, 0] width 0 height 0
select select
click at [795, 76] on label at bounding box center [794, 76] width 7 height 7
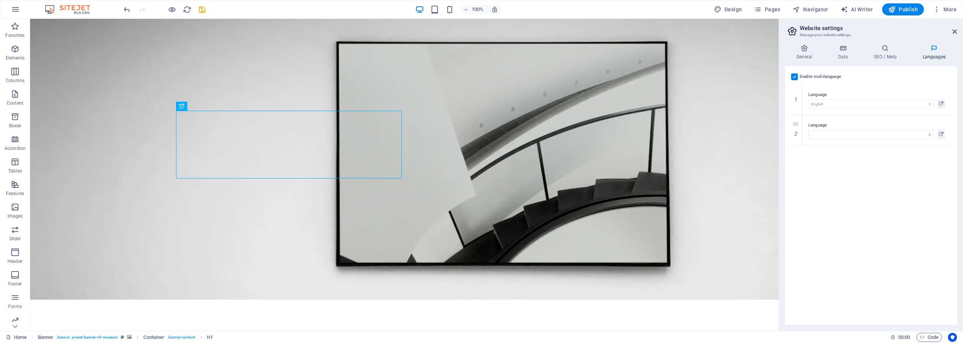
click at [0, 0] on input "Enable multilanguage To disable multilanguage delete all languages until only o…" at bounding box center [0, 0] width 0 height 0
click at [818, 97] on select "Abkhazian Afar Afrikaans Akan Albanian Amharic Arabic Aragonese Armenian Assame…" at bounding box center [871, 97] width 160 height 9
select select "148"
click at [791, 93] on select "Abkhazian Afar Afrikaans Akan Albanian Amharic Arabic Aragonese Armenian Assame…" at bounding box center [871, 97] width 160 height 9
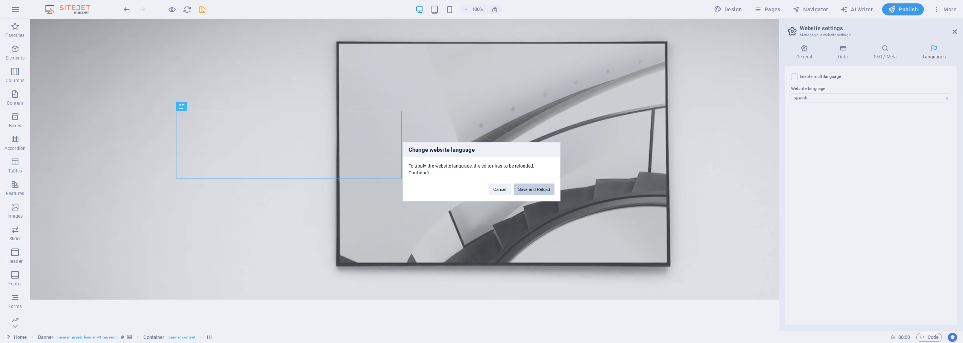
click at [540, 188] on button "Save and Reload" at bounding box center [534, 188] width 41 height 11
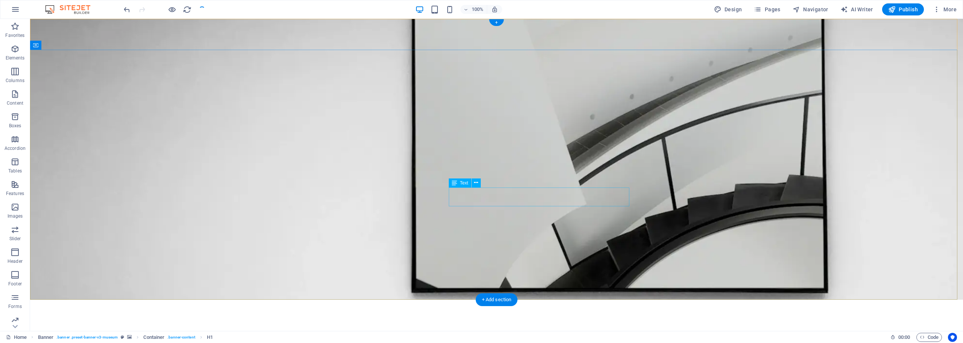
checkbox input "false"
click at [948, 8] on span "More" at bounding box center [945, 10] width 24 height 8
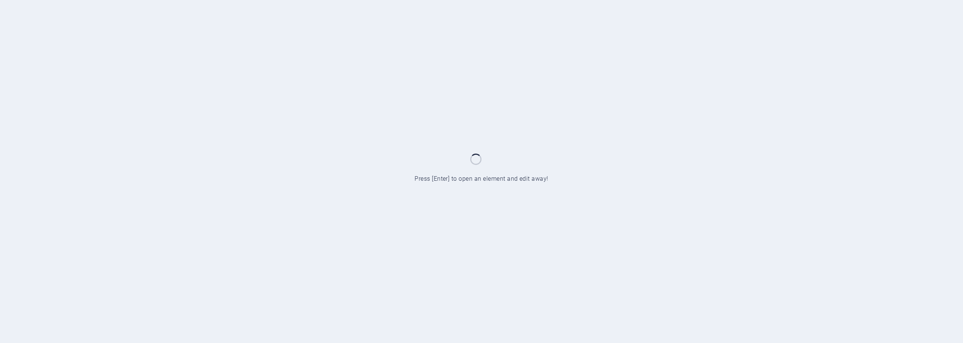
click at [530, 195] on div "Home Press [Enter] to open an element and edit away!" at bounding box center [481, 171] width 963 height 343
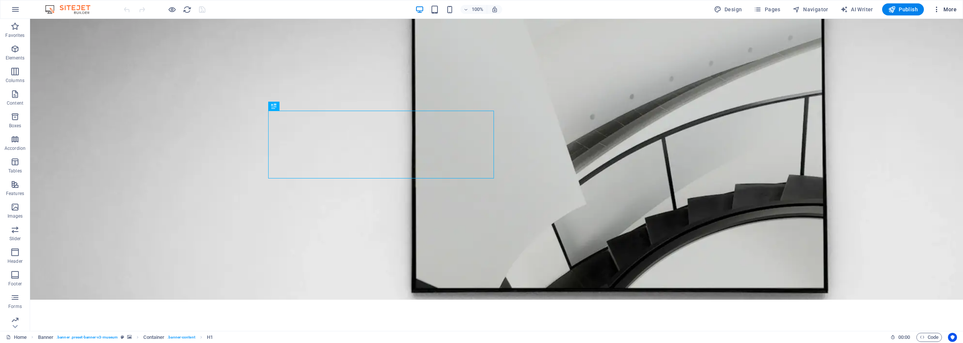
click at [946, 8] on span "More" at bounding box center [945, 10] width 24 height 8
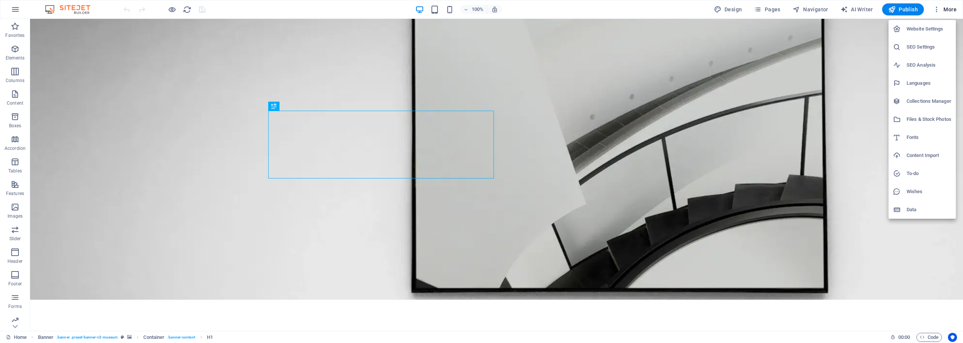
click at [918, 83] on h6 "Languages" at bounding box center [929, 83] width 45 height 9
select select "148"
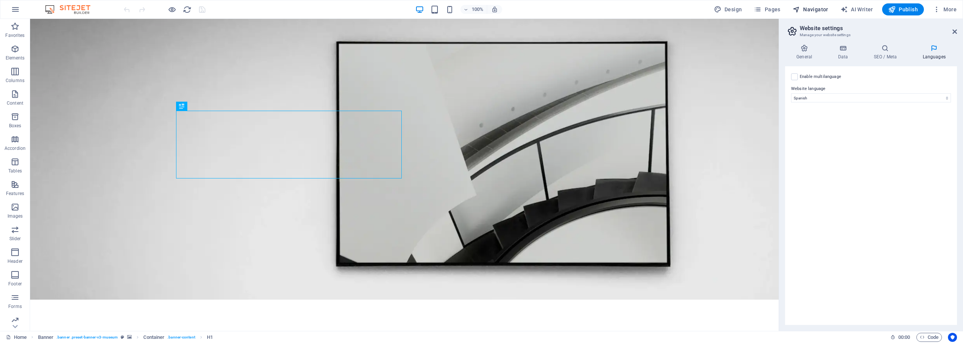
click at [823, 8] on span "Navigator" at bounding box center [811, 10] width 36 height 8
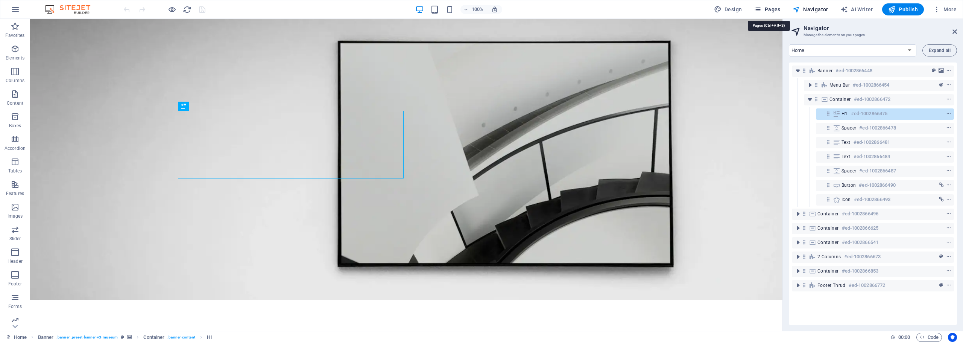
click at [778, 9] on span "Pages" at bounding box center [767, 10] width 26 height 8
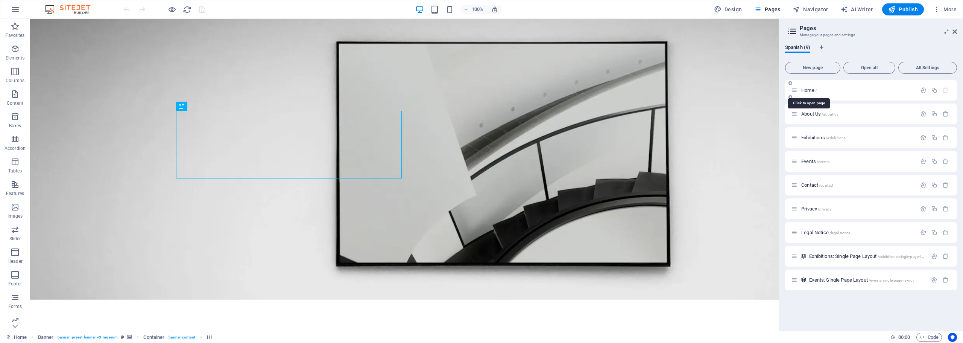
click at [805, 90] on span "Home /" at bounding box center [809, 90] width 15 height 6
click at [829, 88] on p "Home /" at bounding box center [858, 90] width 113 height 5
click at [922, 89] on icon "button" at bounding box center [924, 90] width 6 height 6
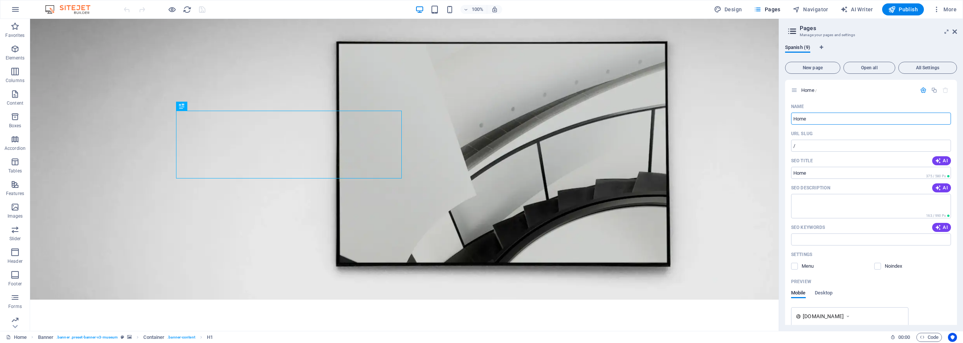
drag, startPoint x: 835, startPoint y: 122, endPoint x: 785, endPoint y: 119, distance: 50.5
click at [785, 119] on div "Spanish (9) New page Open all All Settings Home / Name Home ​ URL SLUG / ​ SEO …" at bounding box center [871, 184] width 184 height 292
type input "N"
type input "Inicio"
type input "/inicio"
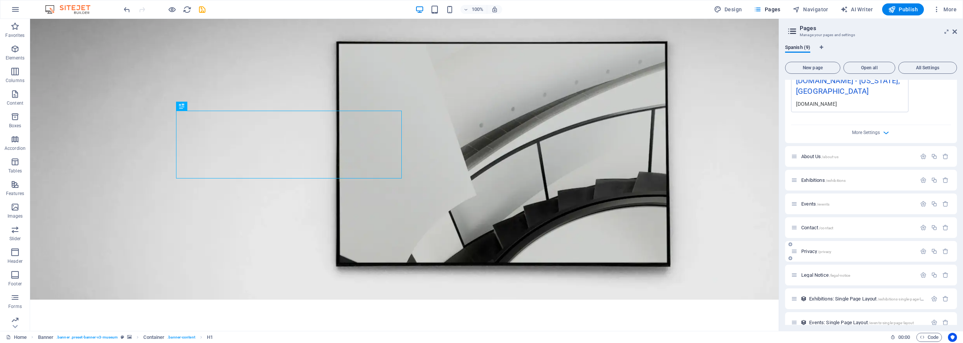
scroll to position [259, 0]
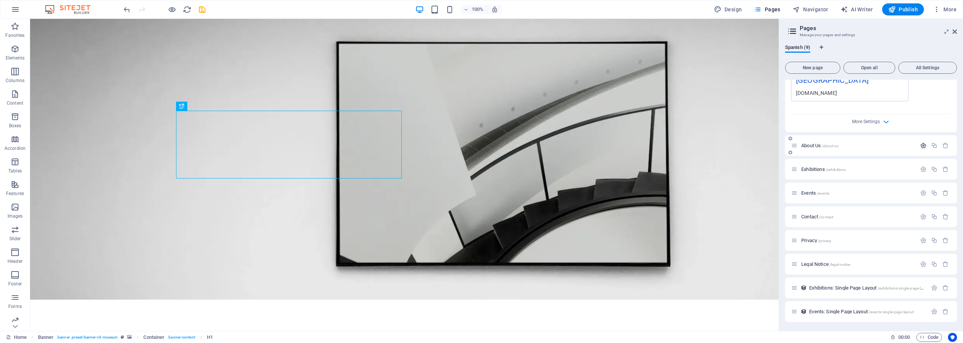
type input "Inicio"
click at [922, 146] on icon "button" at bounding box center [924, 145] width 6 height 6
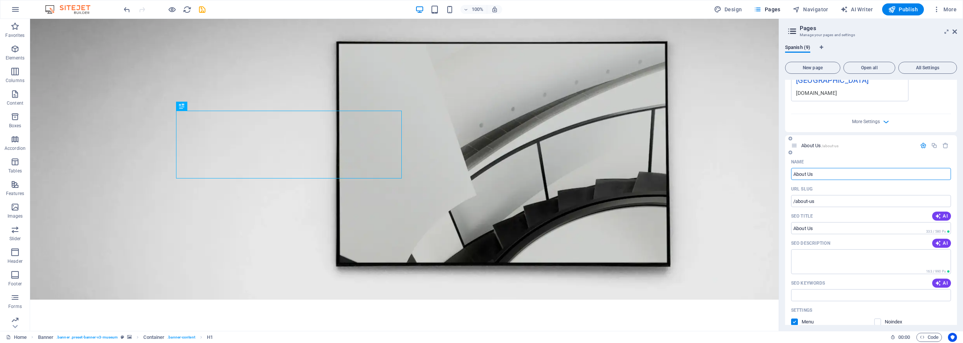
drag, startPoint x: 859, startPoint y: 174, endPoint x: 785, endPoint y: 177, distance: 73.8
click at [785, 177] on div "Name About Us ​ URL SLUG /about-us ​ SEO Title AI ​ 333 / 580 Px SEO Descriptio…" at bounding box center [871, 296] width 172 height 280
type input "Nuestra Ig"
type input "/nuestra"
type input "Nuestra [DEMOGRAPHIC_DATA]"
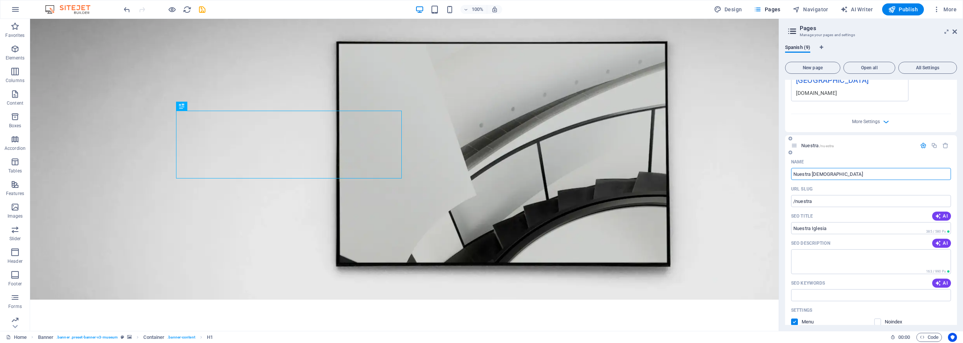
type input "/nuestra-iglesia"
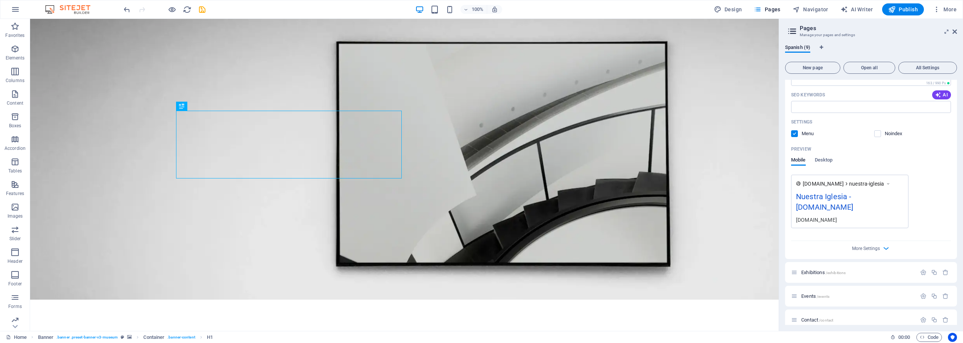
scroll to position [523, 0]
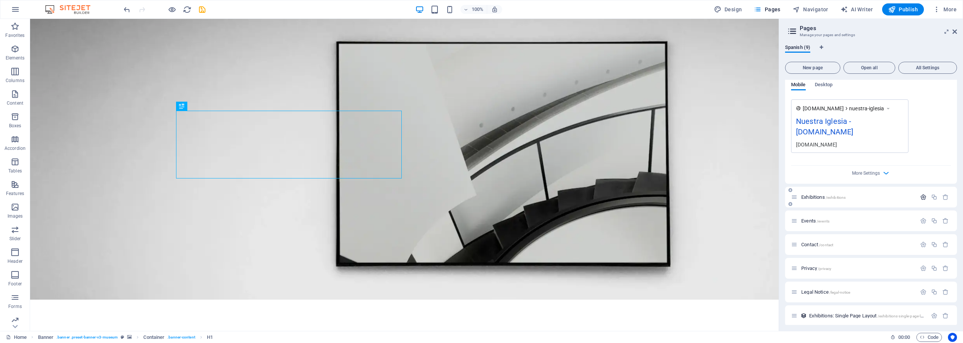
type input "Nuestra [DEMOGRAPHIC_DATA]"
click at [921, 197] on icon "button" at bounding box center [924, 197] width 6 height 6
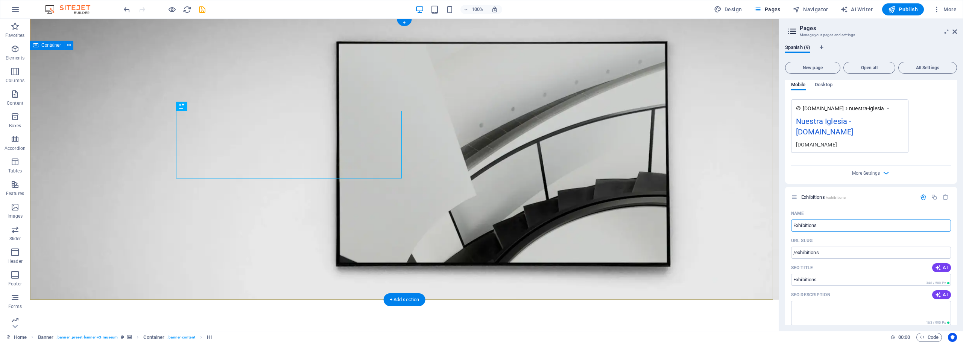
drag, startPoint x: 874, startPoint y: 247, endPoint x: 743, endPoint y: 228, distance: 132.3
type input "Ministerios"
type input "/ministerios"
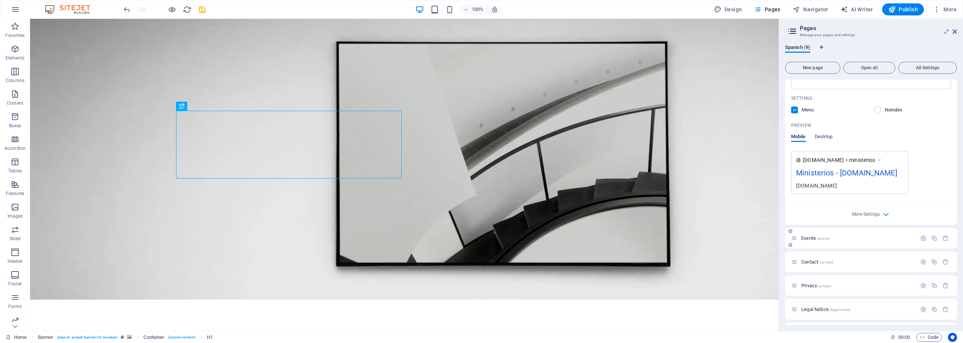
scroll to position [786, 0]
type input "Ministerios"
click at [922, 241] on icon "button" at bounding box center [924, 237] width 6 height 6
type input "Eventos"
type input "/eventos"
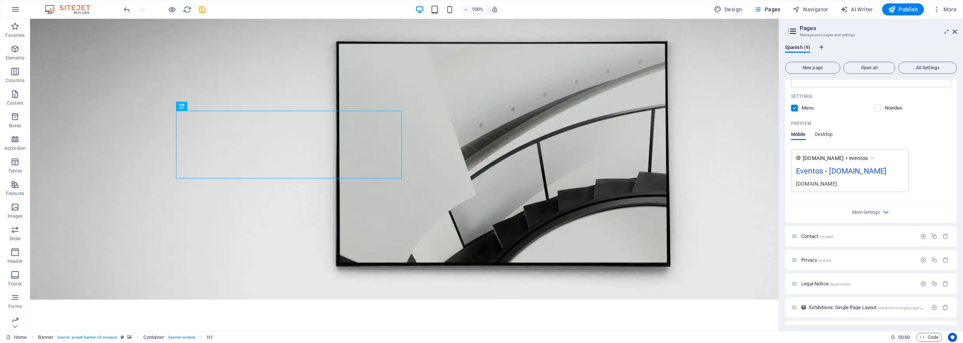
scroll to position [1125, 0]
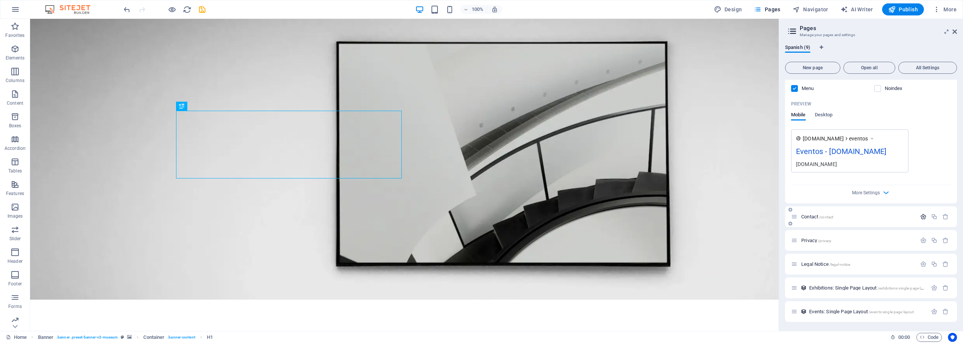
type input "Eventos"
click at [921, 220] on icon "button" at bounding box center [924, 216] width 6 height 6
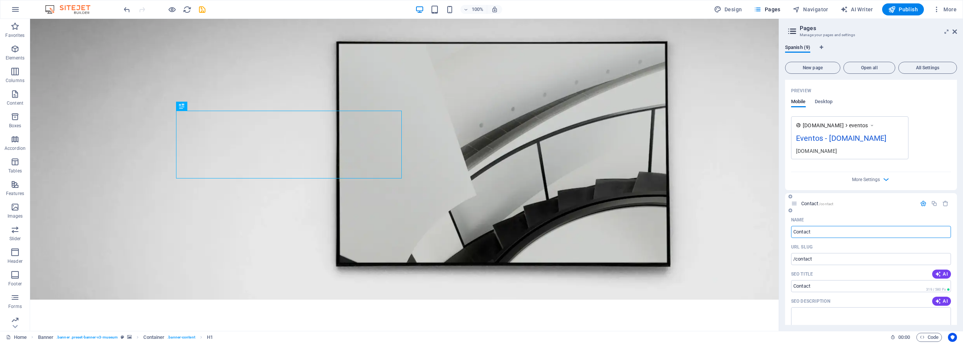
click at [820, 238] on input "Contact" at bounding box center [871, 232] width 160 height 12
type input "Contacto"
type input "/contacto"
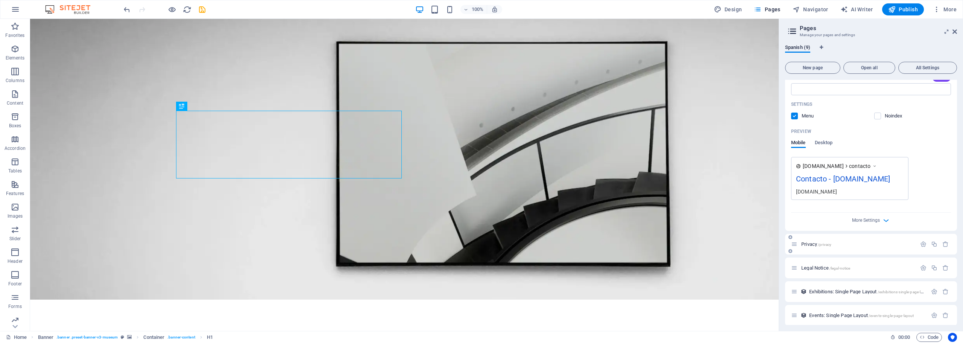
scroll to position [1424, 0]
type input "Contacto"
click at [921, 242] on icon "button" at bounding box center [924, 240] width 6 height 6
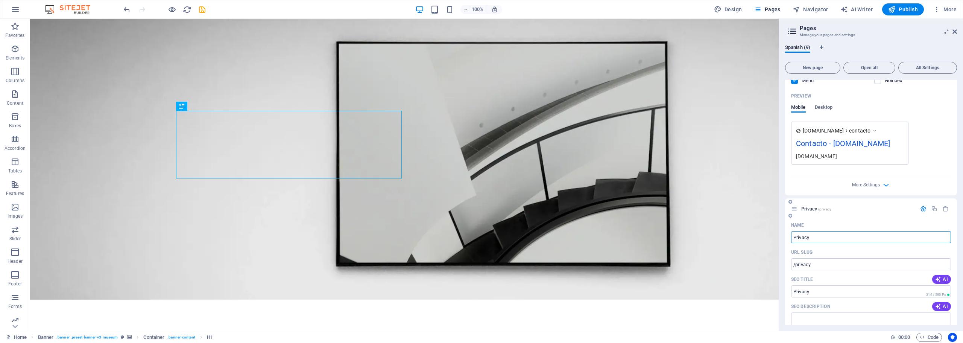
drag, startPoint x: 839, startPoint y: 269, endPoint x: 812, endPoint y: 268, distance: 27.1
click at [812, 243] on input "Privacy" at bounding box center [871, 237] width 160 height 12
type input "Privacida"
type input "/privac"
type input "Privac"
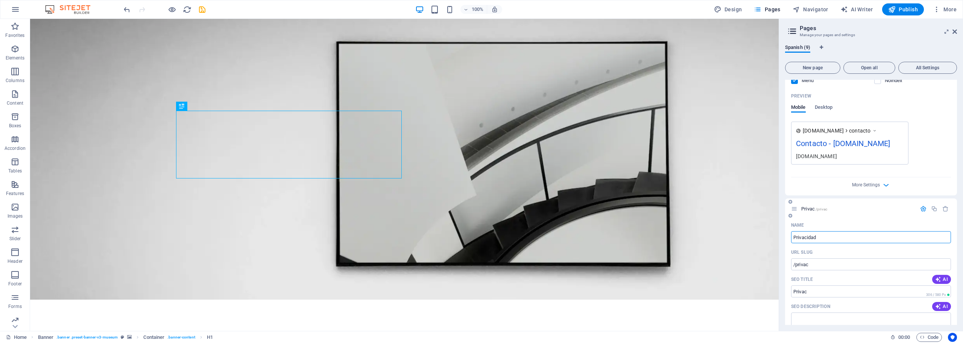
type input "Privacidad"
type input "/privacidad"
type input "Privacidad"
click at [844, 258] on div "URL SLUG" at bounding box center [871, 252] width 160 height 12
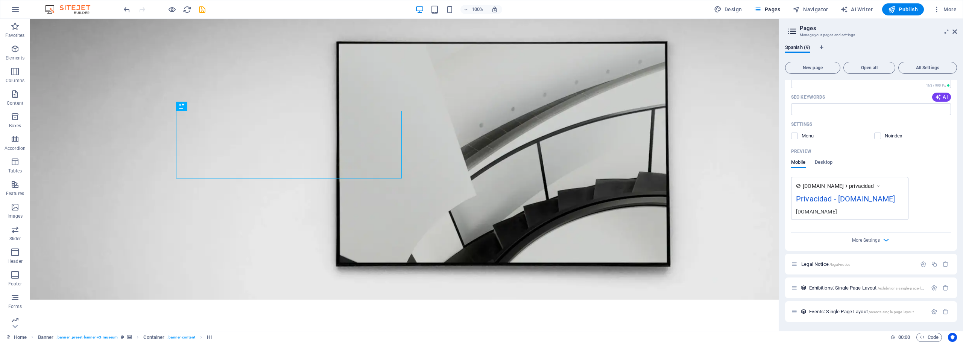
scroll to position [1715, 0]
click at [921, 264] on icon "button" at bounding box center [924, 264] width 6 height 6
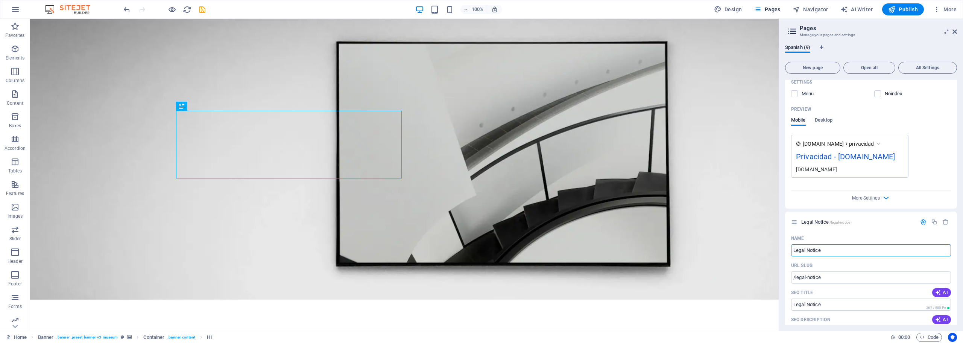
drag, startPoint x: 856, startPoint y: 311, endPoint x: 777, endPoint y: 291, distance: 81.4
type input "Avis"
type input "/a"
type input "A"
type input "Avisos L"
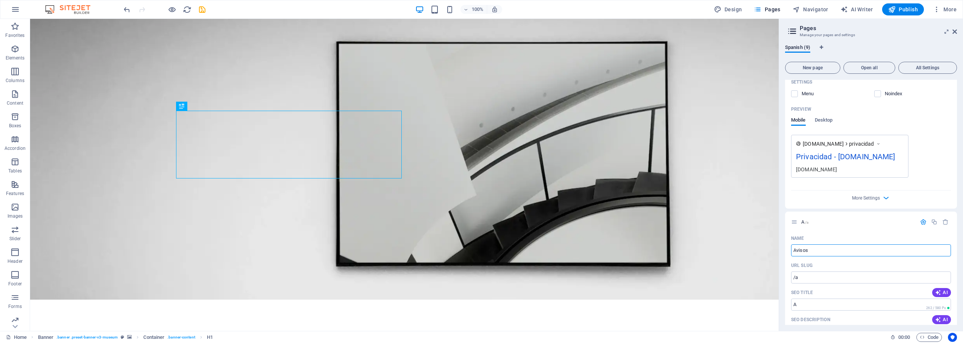
type input "/avisos"
type input "Avisos"
type input "Avisos Legales"
type input "/avisos-legales"
type input "Avisos Legales"
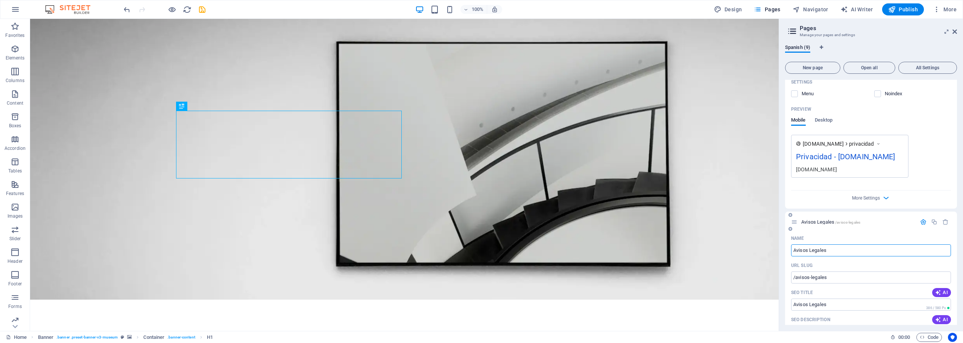
type input "Avisos Legales"
click at [863, 232] on div "Avisos Legales /avisos-legales" at bounding box center [871, 222] width 172 height 21
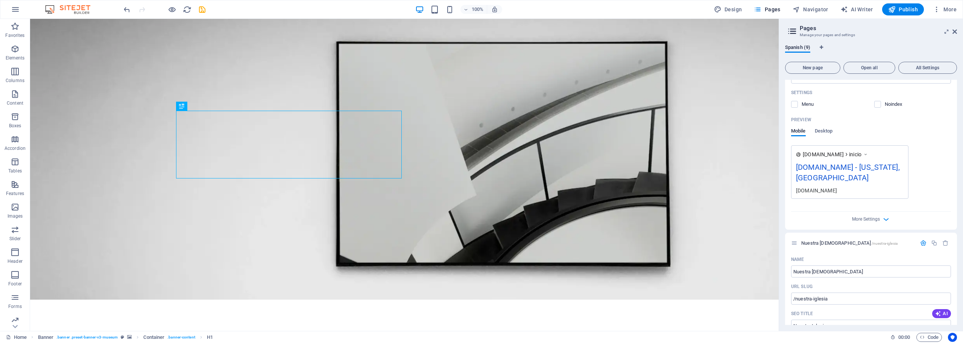
scroll to position [0, 0]
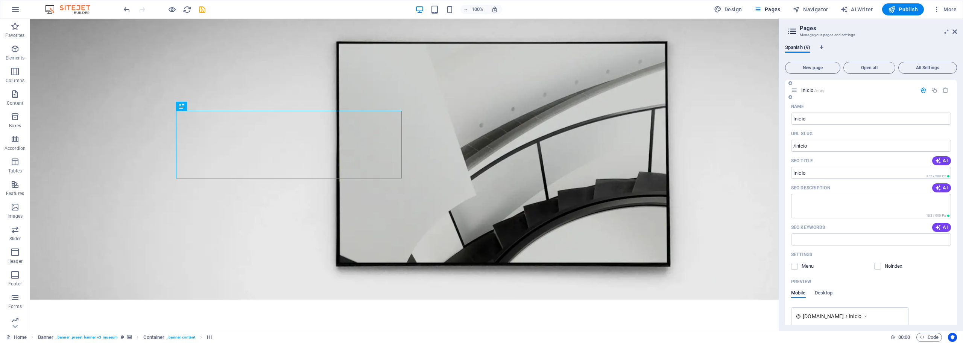
click at [922, 89] on icon "button" at bounding box center [924, 90] width 6 height 6
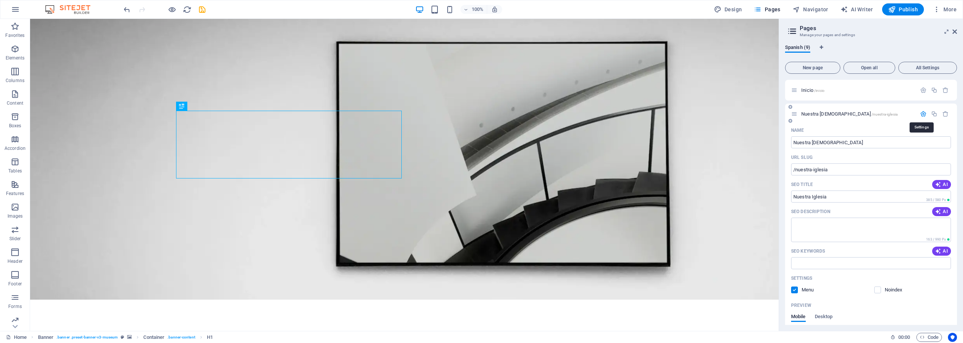
click at [922, 113] on icon "button" at bounding box center [924, 114] width 6 height 6
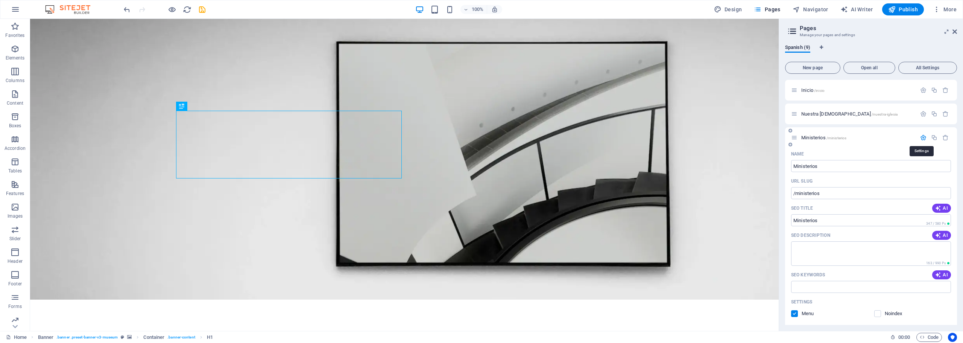
click at [923, 138] on icon "button" at bounding box center [924, 137] width 6 height 6
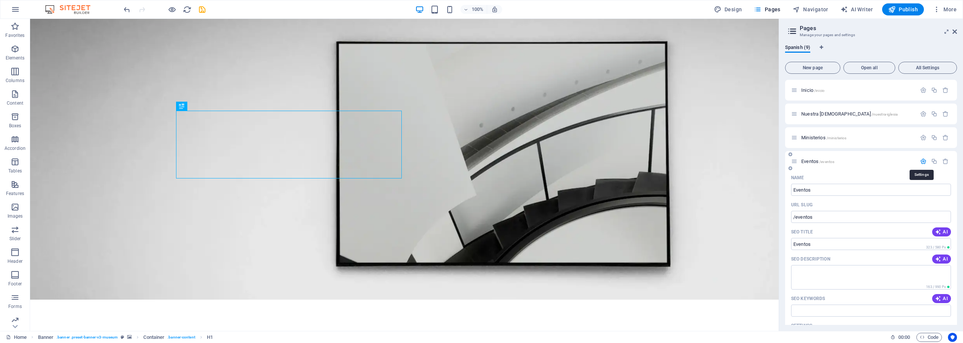
click at [921, 160] on icon "button" at bounding box center [924, 161] width 6 height 6
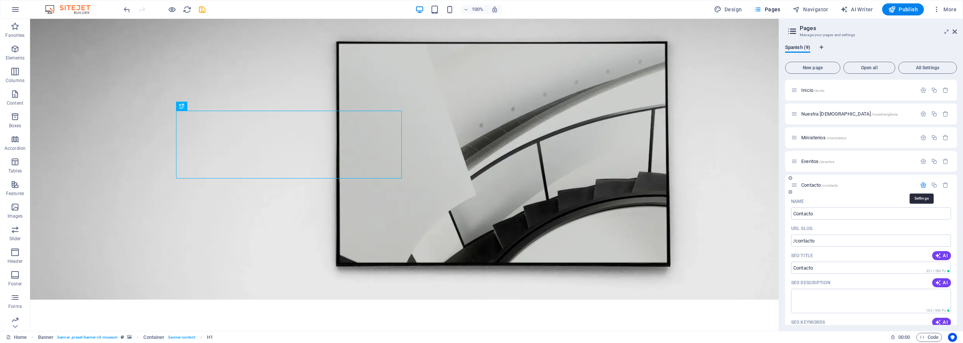
click at [922, 185] on icon "button" at bounding box center [924, 185] width 6 height 6
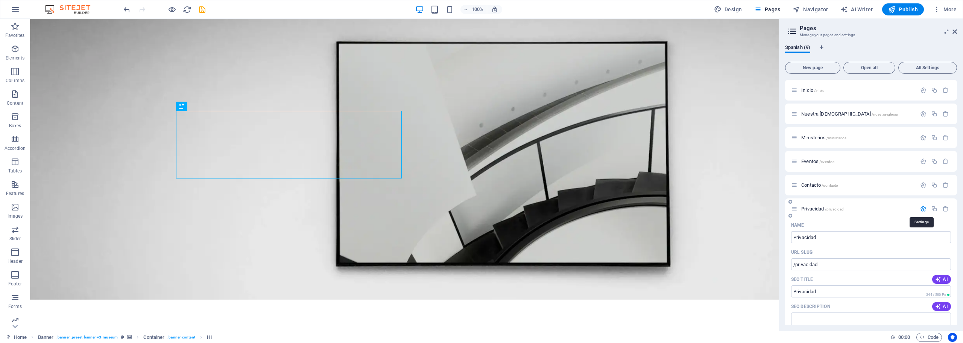
click at [922, 208] on icon "button" at bounding box center [924, 208] width 6 height 6
click at [922, 236] on div at bounding box center [934, 232] width 33 height 8
click at [921, 233] on icon "button" at bounding box center [924, 232] width 6 height 6
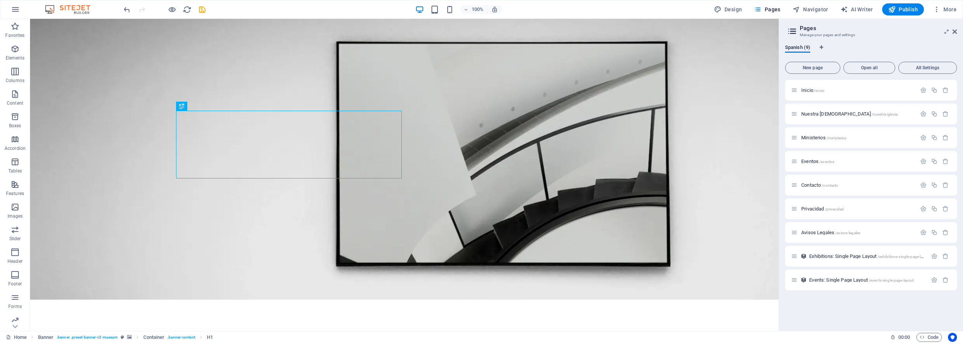
click at [922, 322] on div "Inicio /inicio Nuestra Iglesia /nuestra-iglesia Ministerios /ministerios Evento…" at bounding box center [871, 202] width 172 height 245
click at [952, 7] on span "More" at bounding box center [945, 10] width 24 height 8
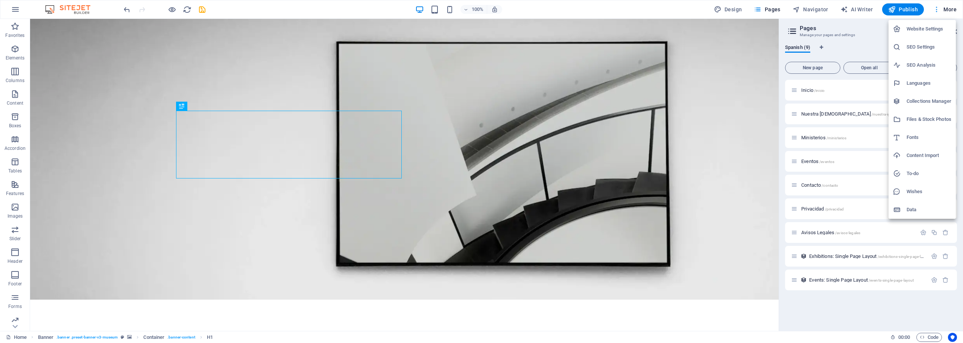
click at [952, 7] on div at bounding box center [481, 171] width 963 height 343
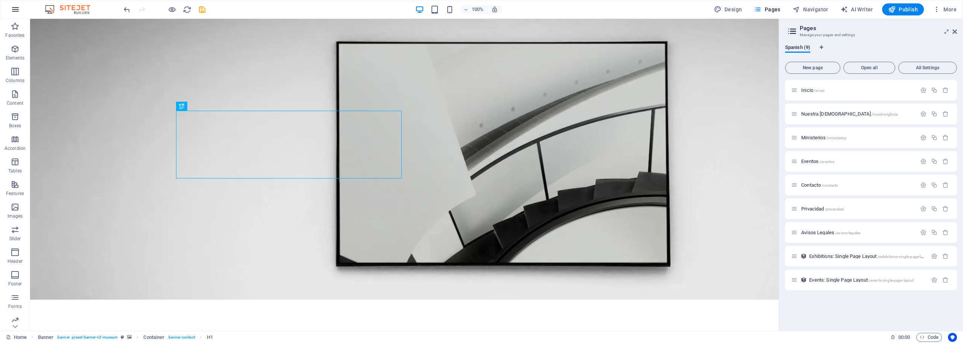
click at [18, 9] on icon "button" at bounding box center [15, 9] width 9 height 9
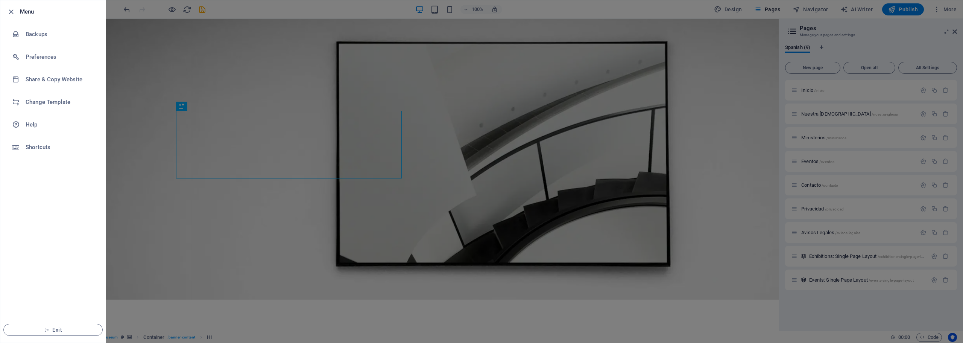
click at [186, 316] on div at bounding box center [481, 171] width 963 height 343
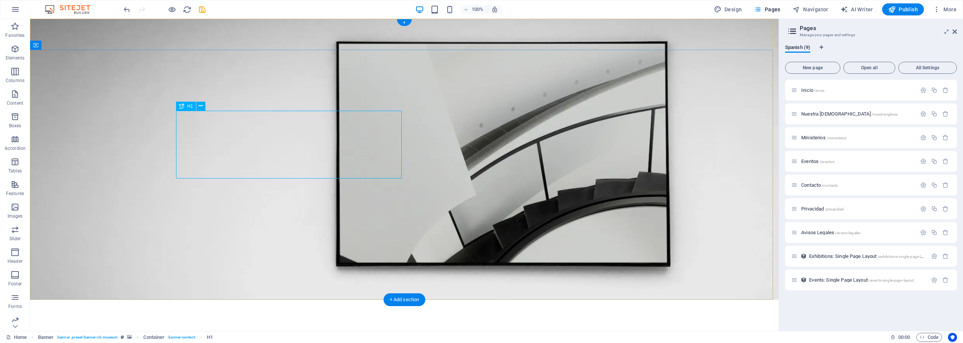
click at [815, 90] on span "/inicio" at bounding box center [819, 90] width 11 height 4
click at [822, 91] on span "/inicio" at bounding box center [819, 90] width 11 height 4
click at [790, 97] on icon at bounding box center [791, 97] width 4 height 5
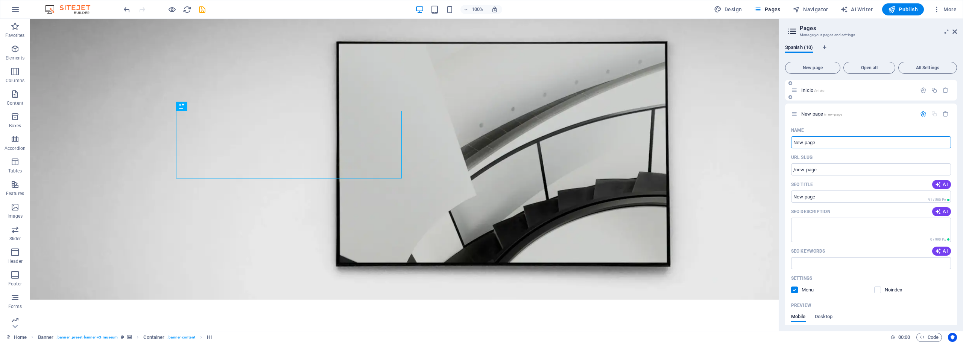
click at [797, 91] on icon at bounding box center [794, 90] width 6 height 6
click at [944, 111] on icon "button" at bounding box center [946, 114] width 6 height 6
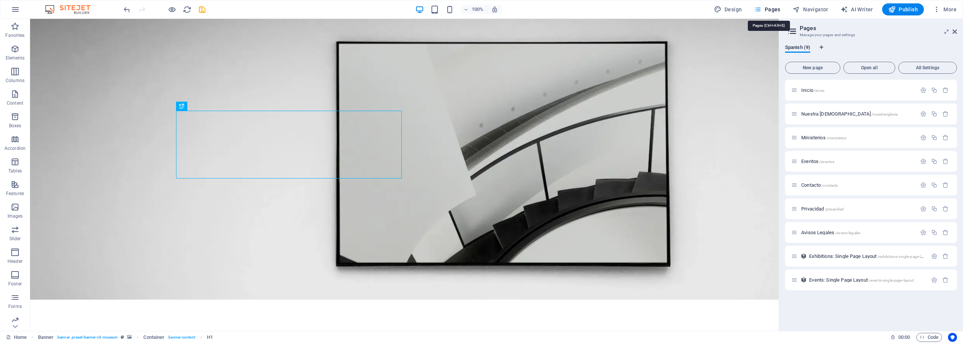
click at [770, 10] on span "Pages" at bounding box center [767, 10] width 26 height 8
click at [766, 11] on span "Pages" at bounding box center [767, 10] width 26 height 8
click at [742, 9] on span "Design" at bounding box center [728, 10] width 28 height 8
select select "px"
select select "300"
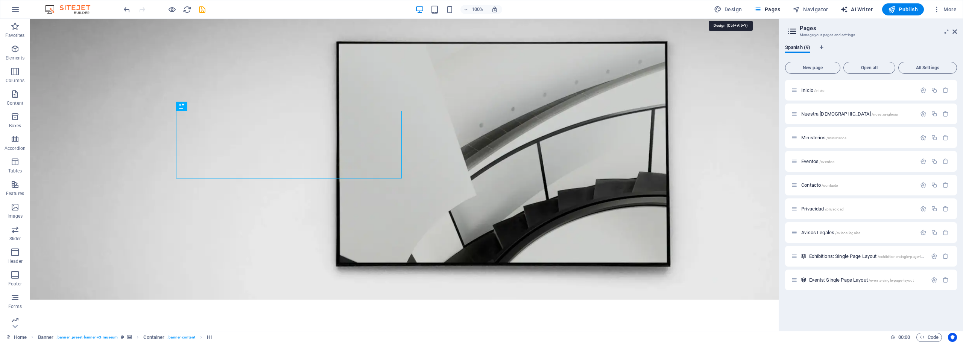
select select "px"
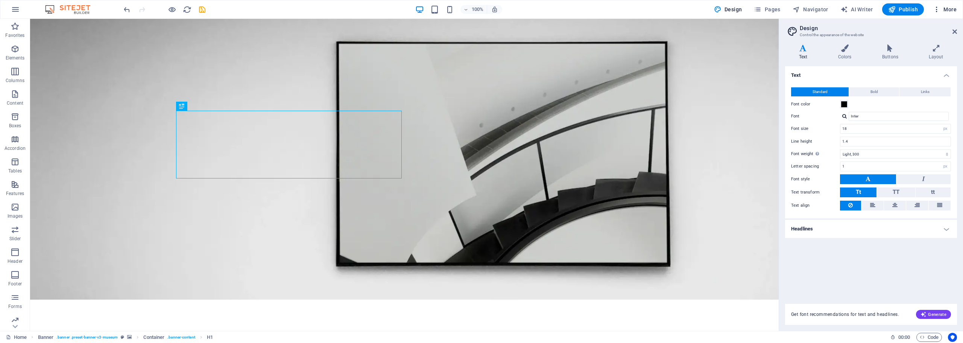
click at [947, 9] on span "More" at bounding box center [945, 10] width 24 height 8
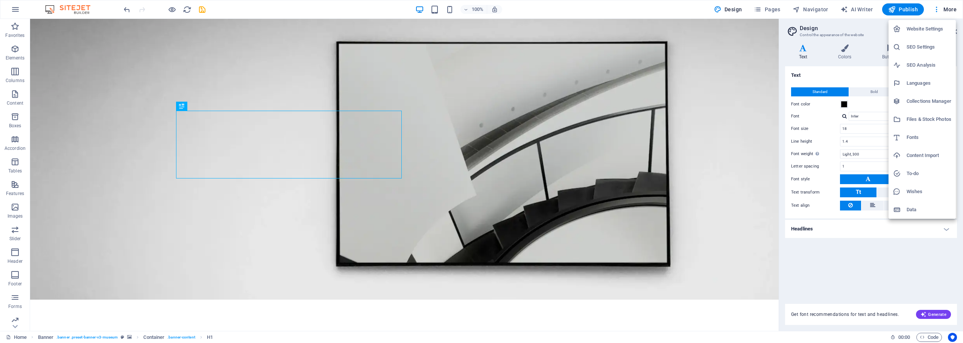
click at [229, 6] on div at bounding box center [481, 171] width 963 height 343
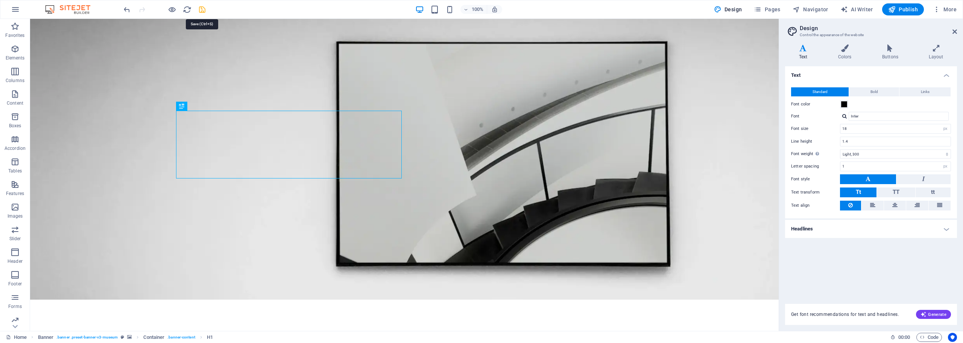
click at [201, 9] on icon "save" at bounding box center [202, 9] width 9 height 9
checkbox input "false"
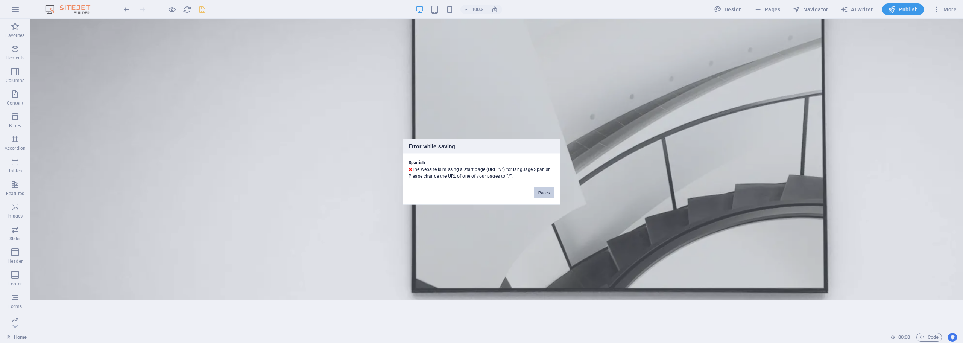
click at [544, 193] on button "Pages" at bounding box center [544, 192] width 21 height 11
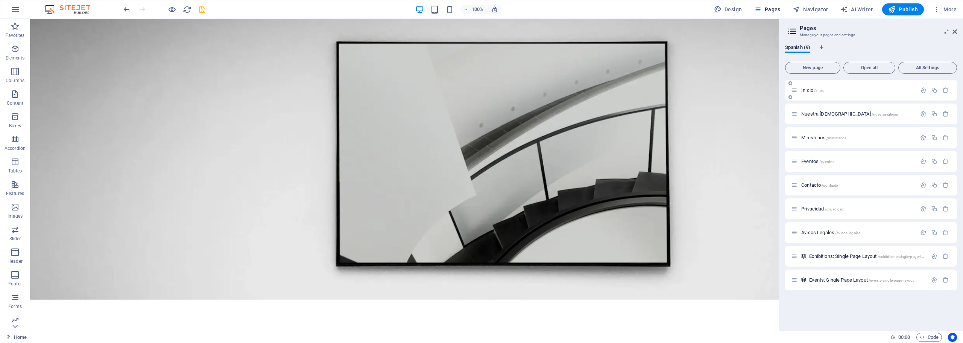
click at [843, 90] on p "Inicio /inicio" at bounding box center [858, 90] width 113 height 5
click at [923, 89] on icon "button" at bounding box center [924, 90] width 6 height 6
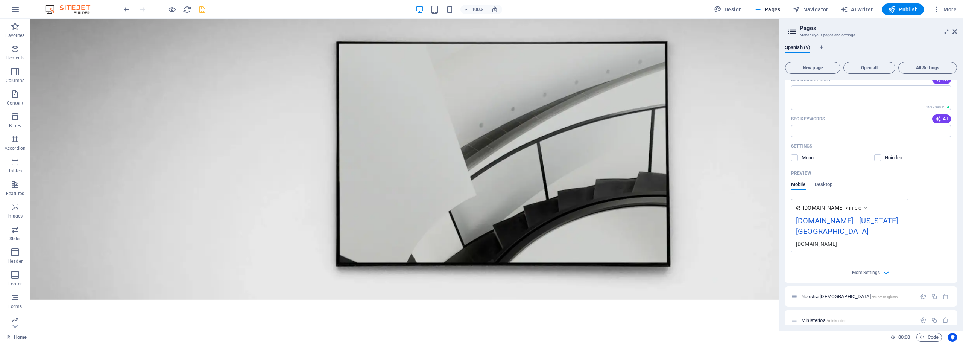
scroll to position [151, 0]
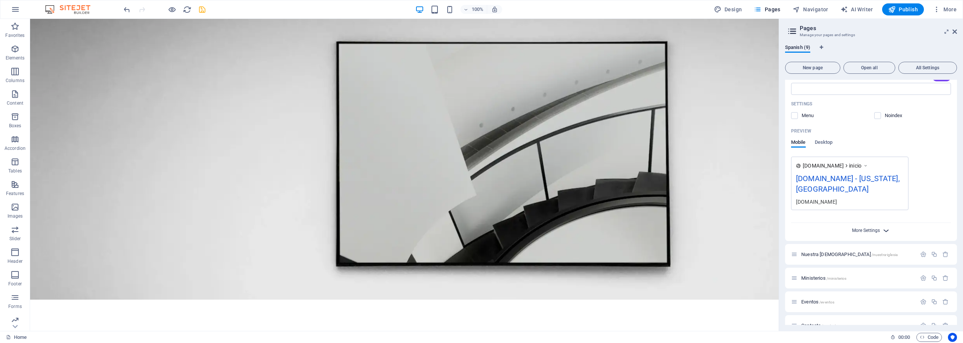
click at [868, 231] on span "More Settings" at bounding box center [866, 230] width 28 height 5
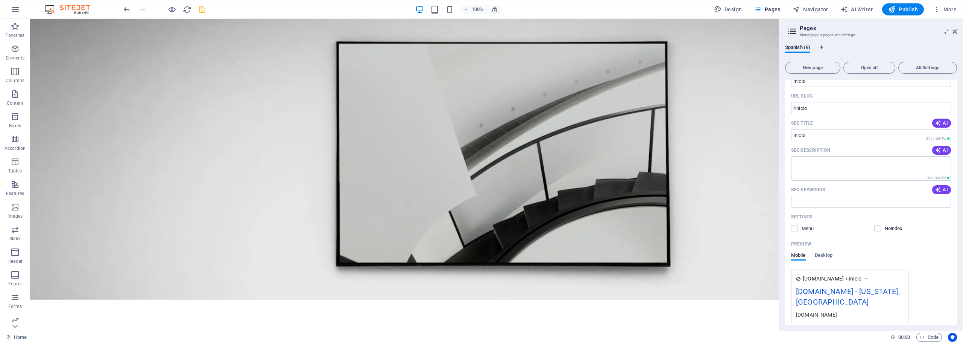
scroll to position [0, 0]
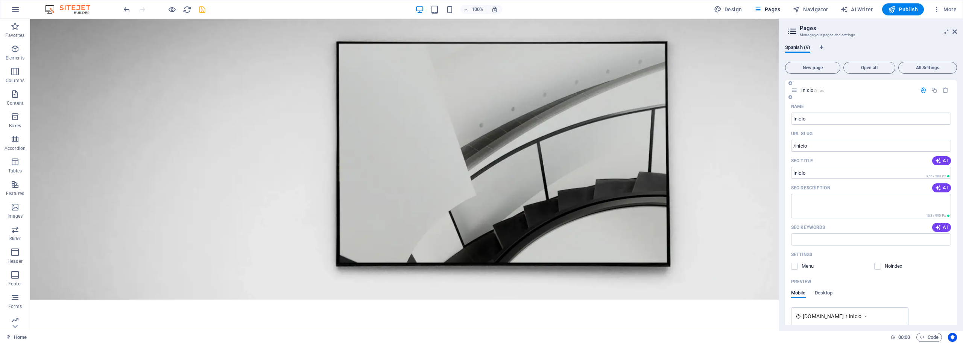
click at [924, 88] on icon "button" at bounding box center [924, 90] width 6 height 6
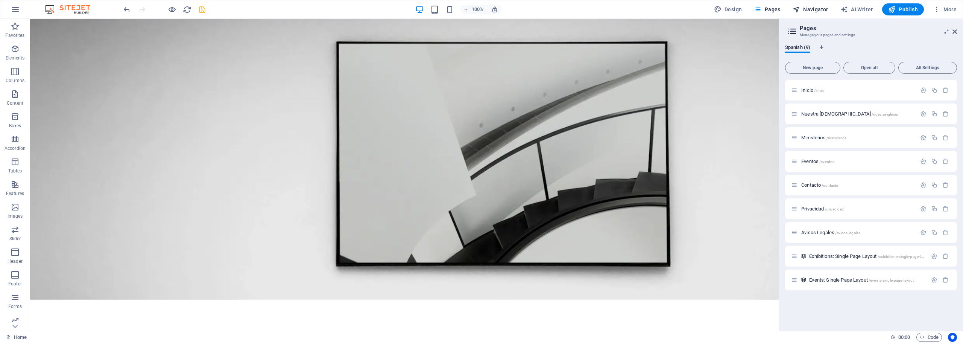
click at [817, 9] on span "Navigator" at bounding box center [811, 10] width 36 height 8
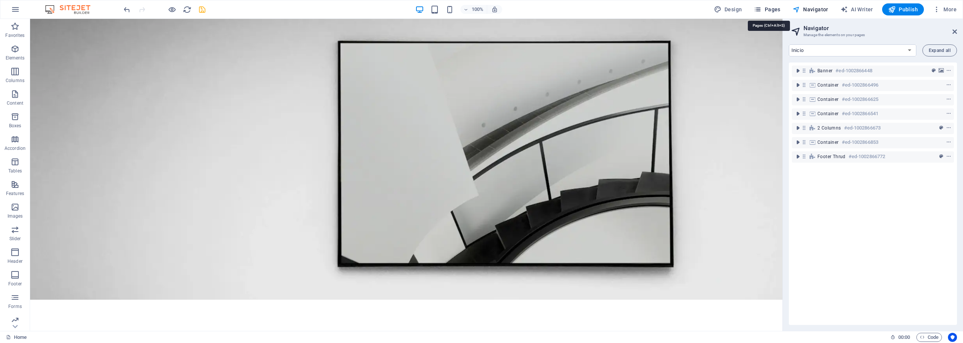
click at [777, 12] on span "Pages" at bounding box center [767, 10] width 26 height 8
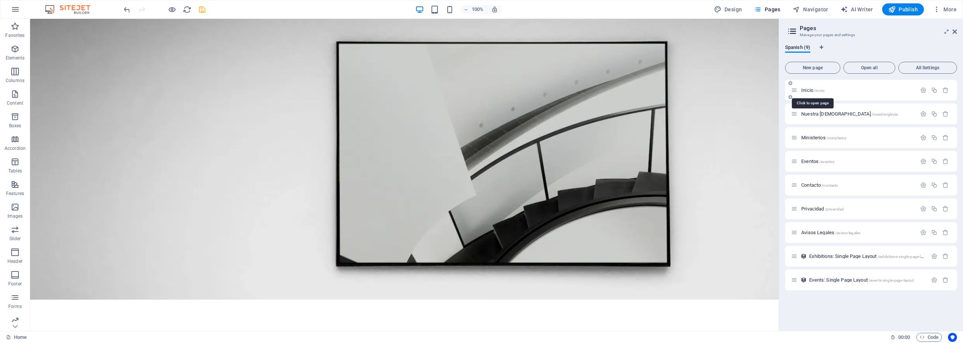
click at [818, 89] on span "/inicio" at bounding box center [819, 90] width 11 height 4
click at [923, 87] on div at bounding box center [934, 90] width 33 height 8
click at [924, 88] on icon "button" at bounding box center [924, 90] width 6 height 6
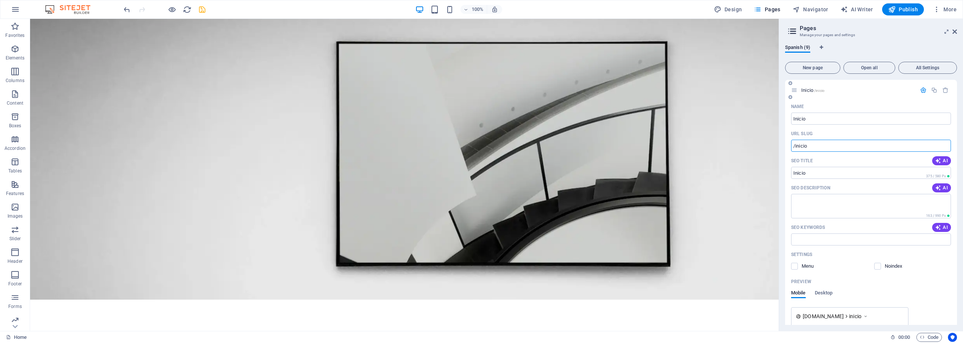
drag, startPoint x: 796, startPoint y: 145, endPoint x: 813, endPoint y: 145, distance: 17.3
click at [813, 145] on input "/inicio" at bounding box center [871, 146] width 160 height 12
type input "/start"
click at [206, 10] on icon "save" at bounding box center [202, 9] width 9 height 9
checkbox input "false"
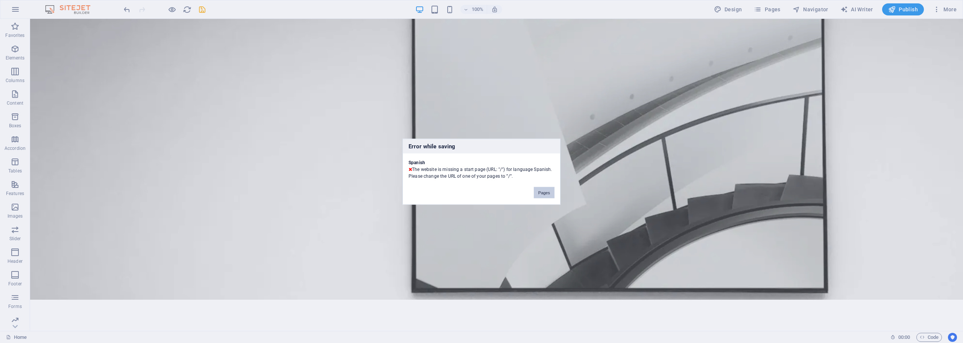
click at [541, 191] on button "Pages" at bounding box center [544, 192] width 21 height 11
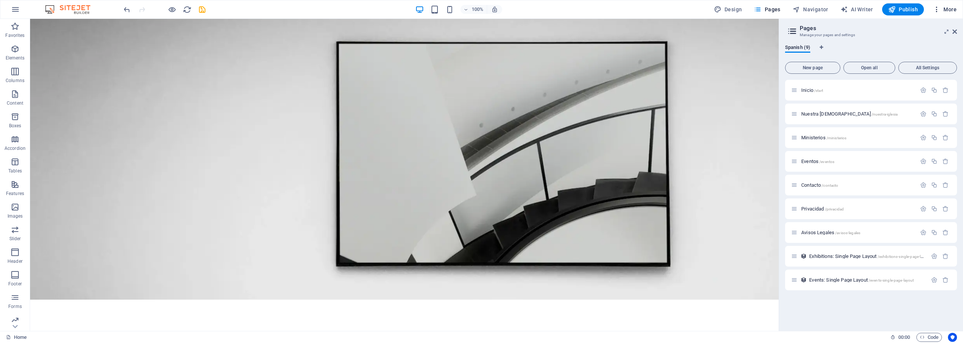
click at [947, 10] on span "More" at bounding box center [945, 10] width 24 height 8
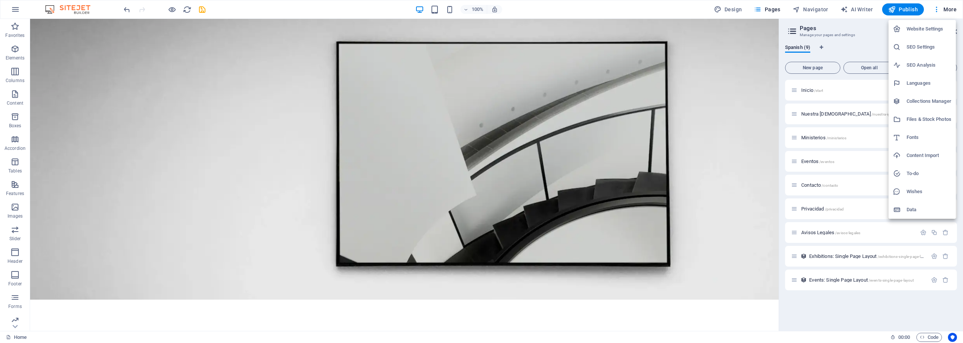
click at [925, 80] on h6 "Languages" at bounding box center [929, 83] width 45 height 9
select select "148"
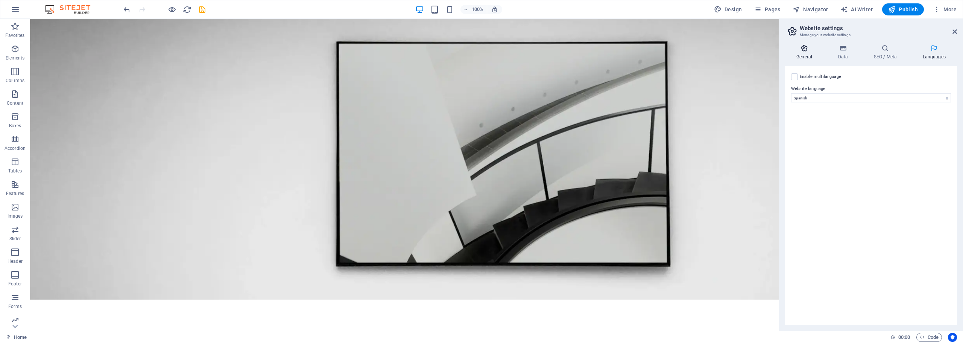
click at [799, 52] on h4 "General" at bounding box center [805, 52] width 41 height 16
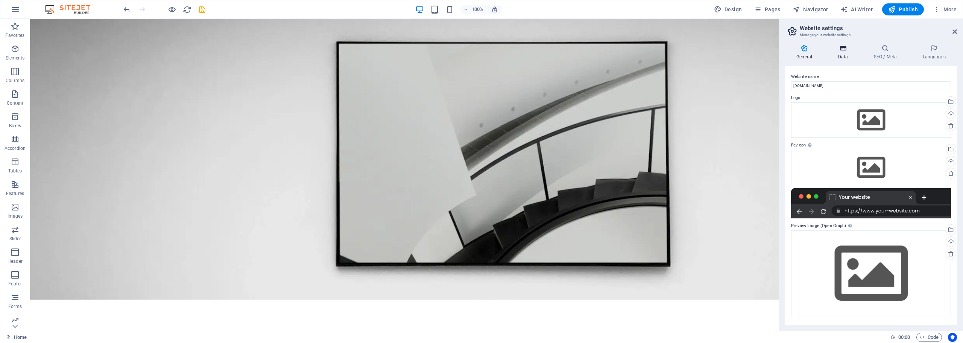
click at [845, 59] on h4 "Data" at bounding box center [845, 52] width 36 height 16
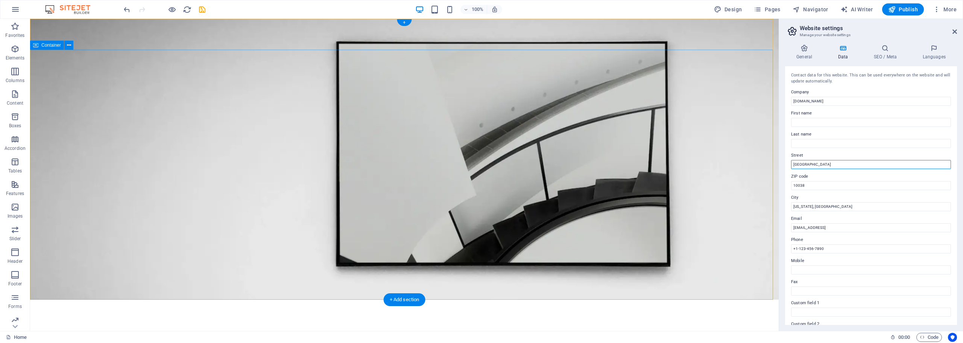
drag, startPoint x: 855, startPoint y: 182, endPoint x: 768, endPoint y: 164, distance: 88.7
click at [818, 167] on input "[GEOGRAPHIC_DATA]" at bounding box center [871, 164] width 160 height 9
drag, startPoint x: 824, startPoint y: 164, endPoint x: 794, endPoint y: 158, distance: 29.9
click at [794, 158] on div "Street [GEOGRAPHIC_DATA]" at bounding box center [871, 160] width 160 height 18
click at [831, 161] on input "[PERSON_NAME]" at bounding box center [871, 164] width 160 height 9
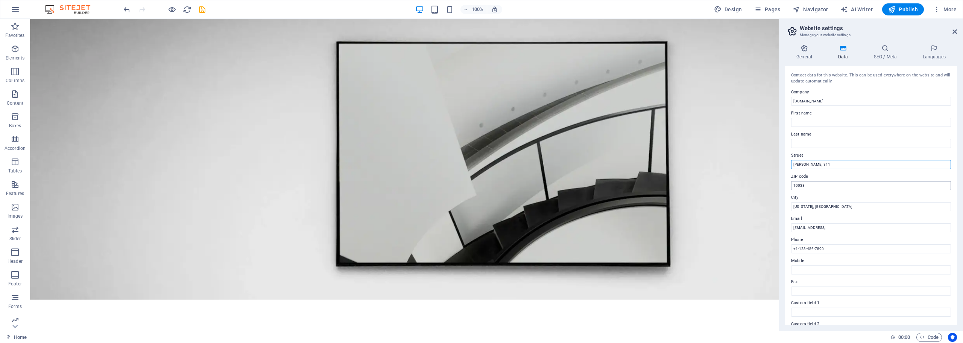
type input "[PERSON_NAME] 811"
click at [824, 187] on input "10038" at bounding box center [871, 185] width 160 height 9
drag, startPoint x: 824, startPoint y: 187, endPoint x: 786, endPoint y: 184, distance: 37.7
click at [786, 184] on div "Contact data for this website. This can be used everywhere on the website and w…" at bounding box center [871, 195] width 172 height 259
type input "86500"
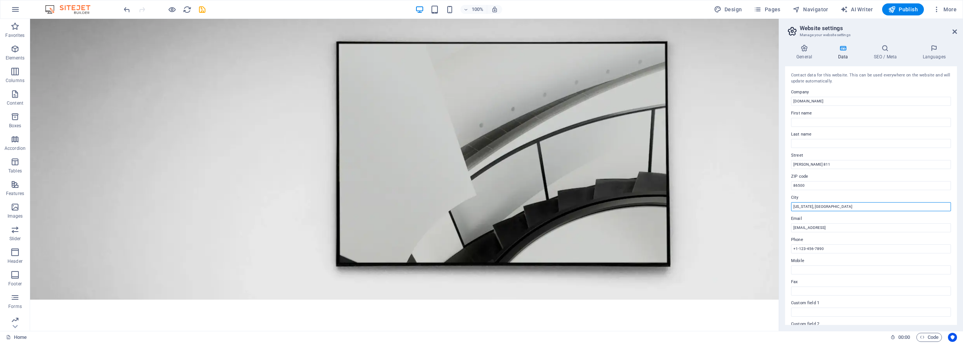
drag, startPoint x: 888, startPoint y: 225, endPoint x: 775, endPoint y: 202, distance: 115.2
type input "C"
type input "c"
type input "[PERSON_NAME], Tabasco, [GEOGRAPHIC_DATA]"
drag, startPoint x: 889, startPoint y: 227, endPoint x: 784, endPoint y: 221, distance: 105.2
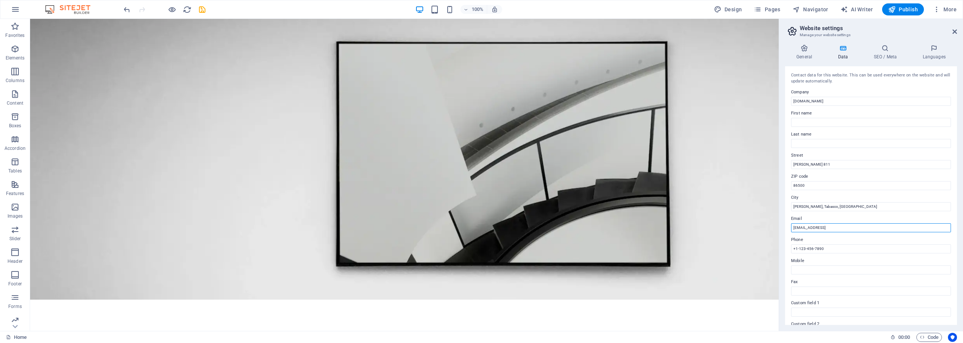
click at [784, 221] on div "General Data SEO / Meta Languages Website name [DOMAIN_NAME] Logo Drag files he…" at bounding box center [871, 184] width 184 height 292
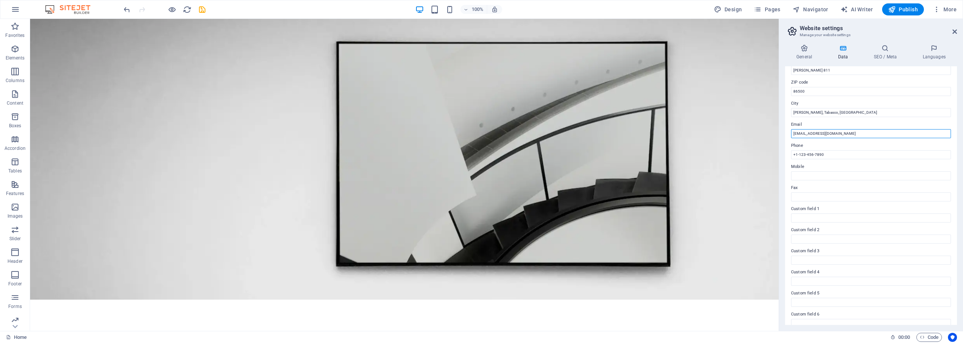
scroll to position [103, 0]
type input "[EMAIL_ADDRESS][DOMAIN_NAME]"
click at [837, 146] on input "+1-123-456-7890" at bounding box center [871, 145] width 160 height 9
drag, startPoint x: 826, startPoint y: 143, endPoint x: 791, endPoint y: 144, distance: 34.6
click at [791, 144] on input "+1-123-456-7890" at bounding box center [871, 145] width 160 height 9
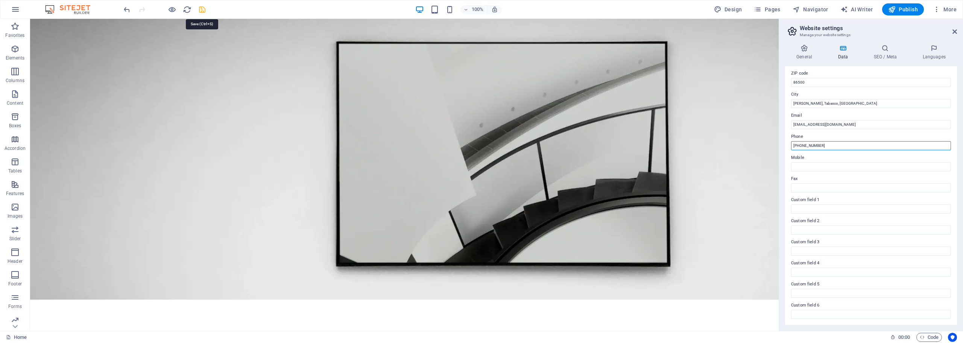
type input "[PHONE_NUMBER]"
click at [202, 9] on icon "save" at bounding box center [202, 9] width 9 height 9
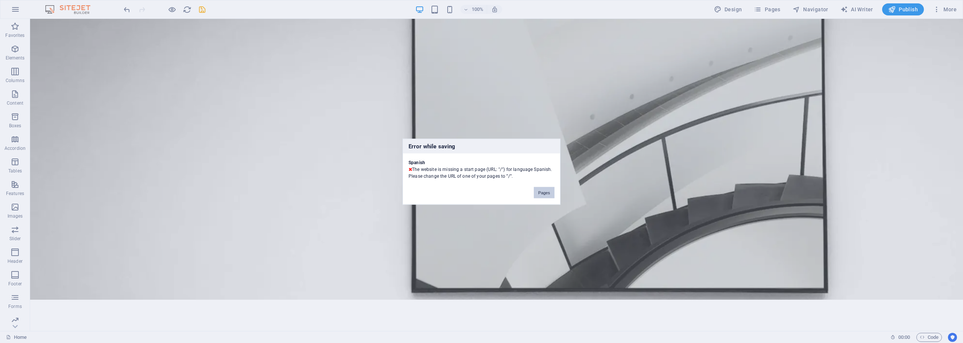
click at [543, 194] on button "Pages" at bounding box center [544, 192] width 21 height 11
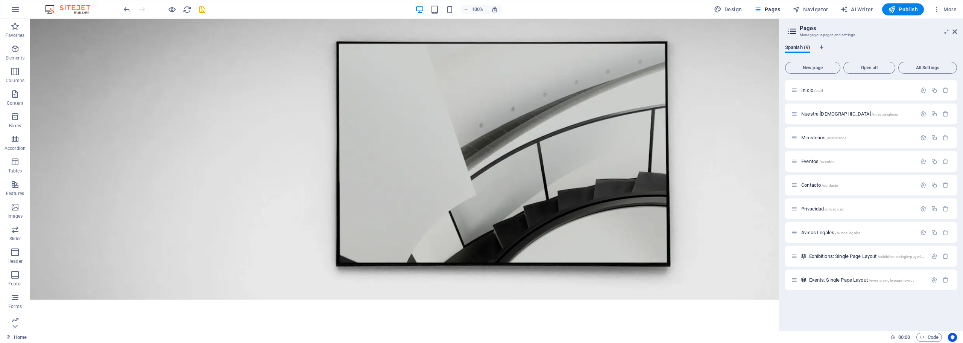
click at [803, 48] on span "Spanish (9)" at bounding box center [797, 48] width 25 height 11
click at [913, 66] on span "All Settings" at bounding box center [928, 67] width 52 height 5
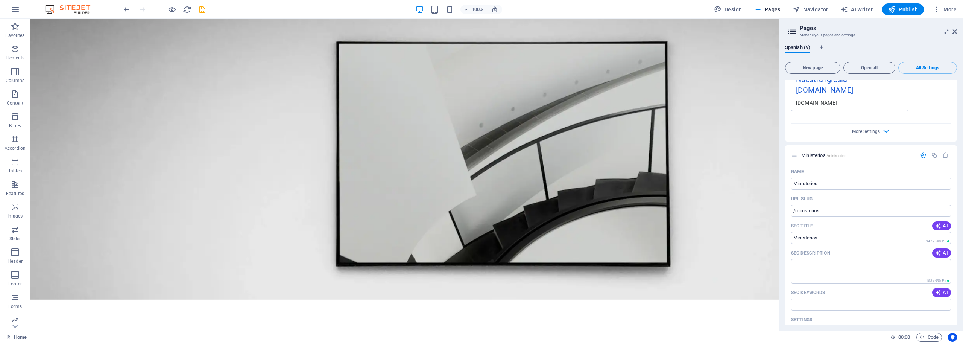
scroll to position [602, 0]
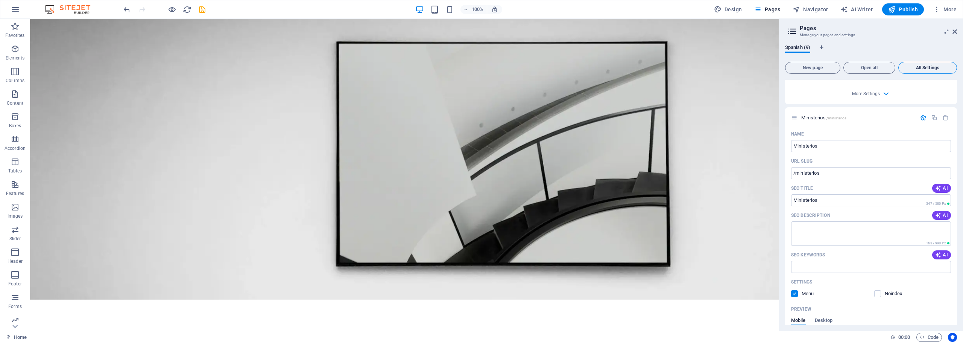
click at [916, 67] on span "All Settings" at bounding box center [928, 67] width 52 height 5
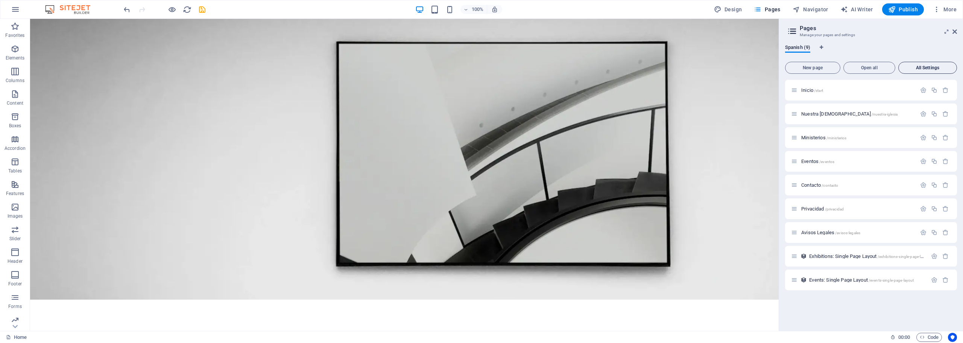
scroll to position [0, 0]
click at [200, 7] on icon "save" at bounding box center [202, 9] width 9 height 9
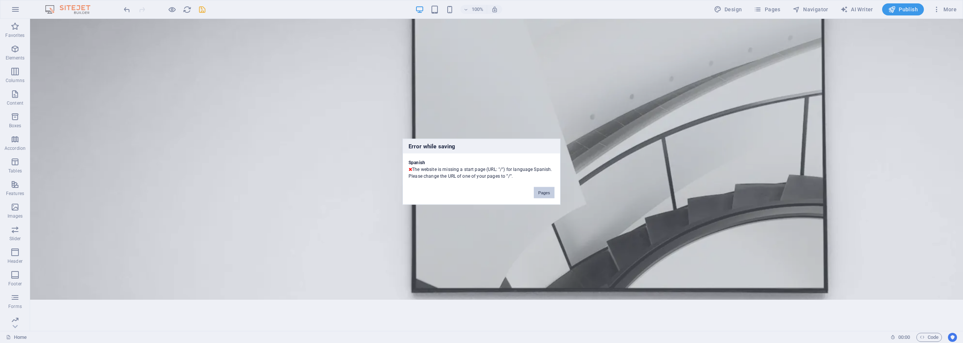
click at [540, 190] on button "Pages" at bounding box center [544, 192] width 21 height 11
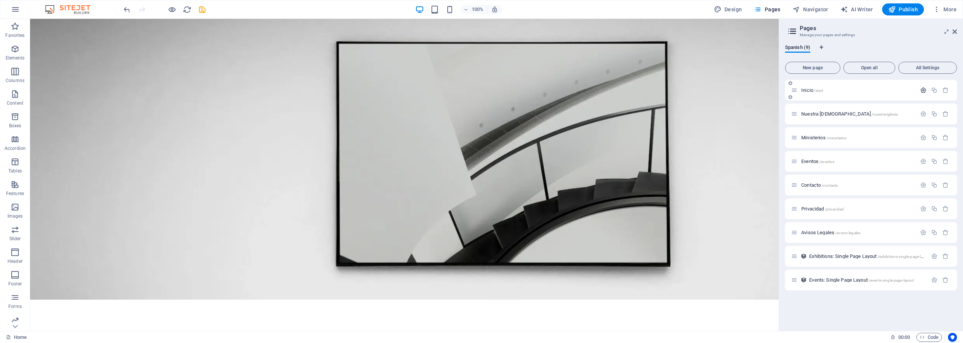
click at [924, 90] on icon "button" at bounding box center [924, 90] width 6 height 6
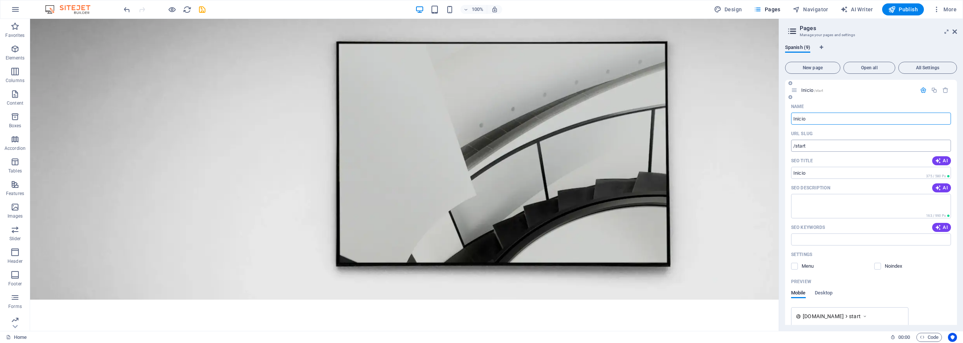
click at [817, 145] on input "/start" at bounding box center [871, 146] width 160 height 12
drag, startPoint x: 847, startPoint y: 163, endPoint x: 758, endPoint y: 143, distance: 91.9
click at [849, 148] on input "/start" at bounding box center [871, 146] width 160 height 12
click at [837, 145] on input "/sta" at bounding box center [871, 146] width 160 height 12
click at [837, 145] on input "/st" at bounding box center [871, 146] width 160 height 12
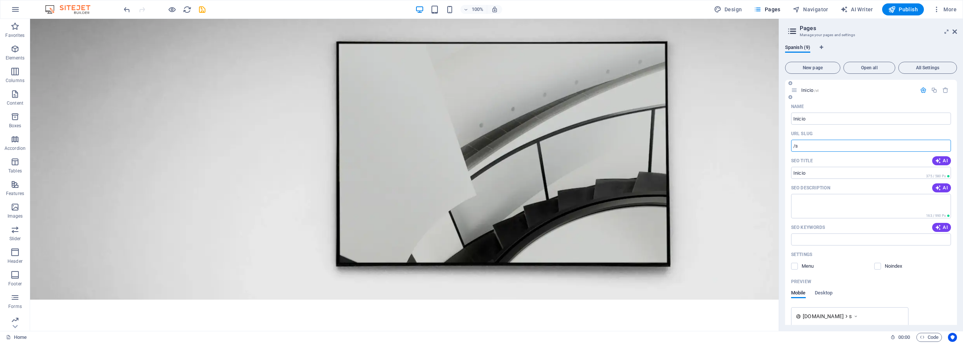
click at [837, 145] on input "/s" at bounding box center [871, 146] width 160 height 12
type input "/"
click at [202, 9] on icon "save" at bounding box center [202, 9] width 9 height 9
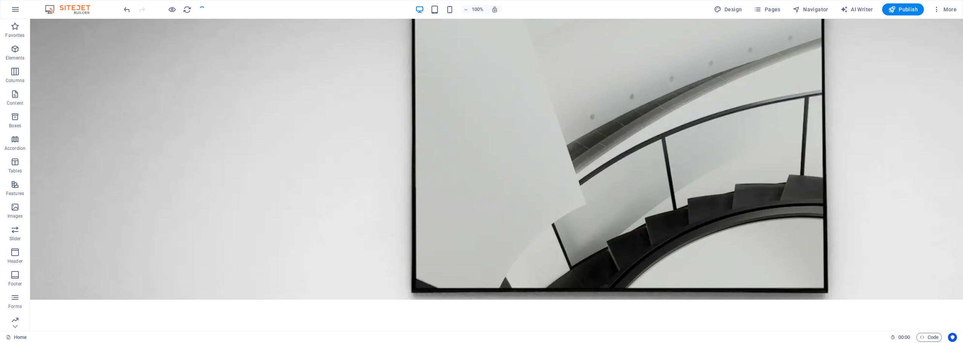
checkbox input "false"
click at [317, 306] on div at bounding box center [497, 310] width 452 height 9
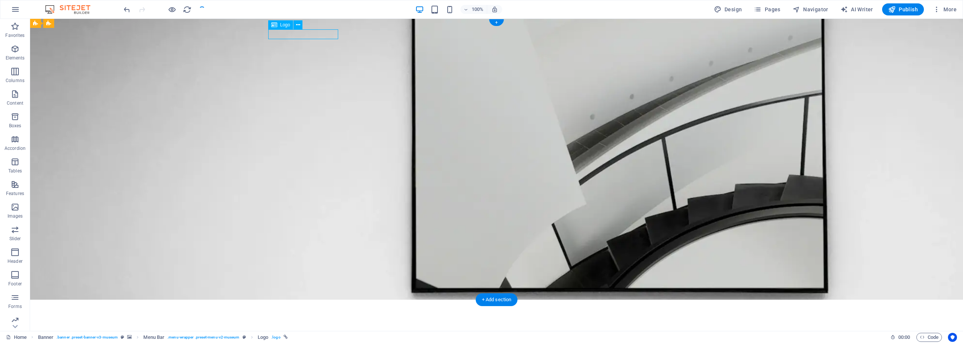
click at [320, 306] on div at bounding box center [497, 310] width 452 height 9
select select "px"
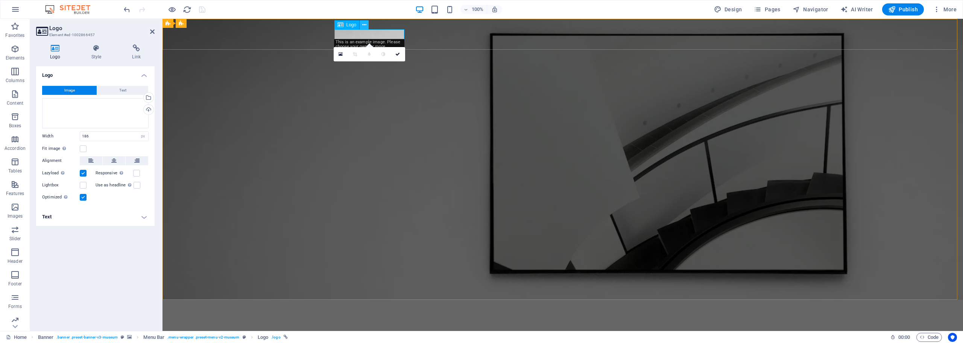
click at [365, 24] on icon at bounding box center [364, 25] width 4 height 8
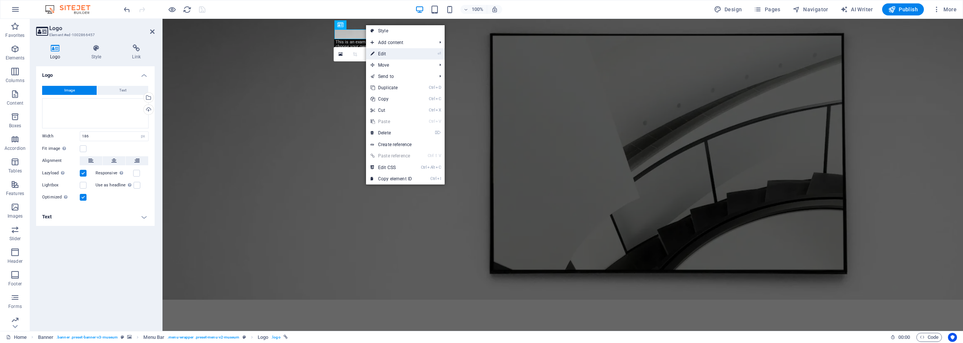
click at [402, 53] on link "⏎ Edit" at bounding box center [391, 53] width 50 height 11
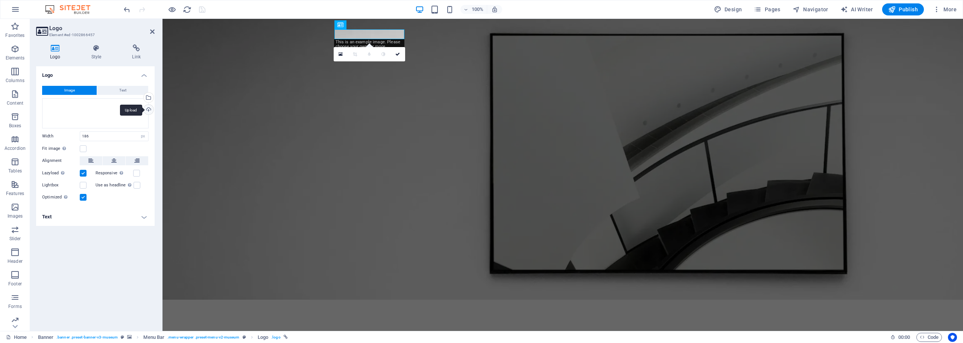
click at [149, 109] on div "Upload" at bounding box center [147, 110] width 11 height 11
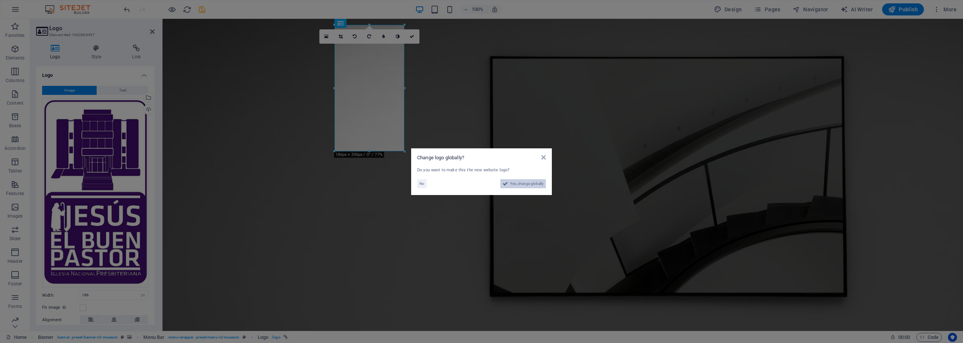
click at [519, 184] on span "Yes, change globally" at bounding box center [526, 183] width 33 height 9
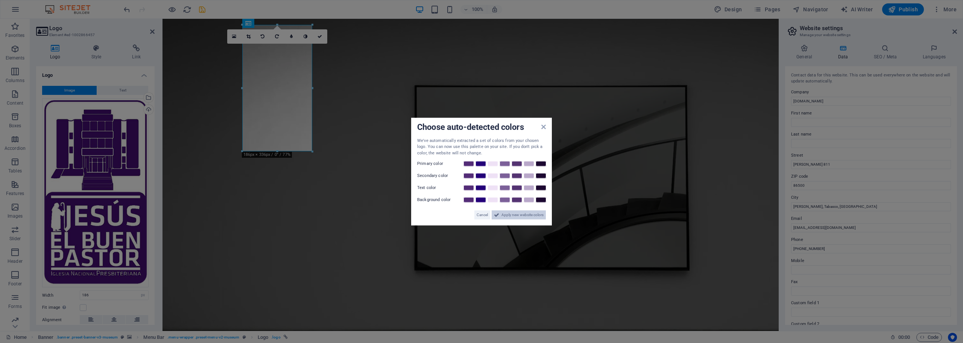
click at [510, 216] on span "Apply new website colors" at bounding box center [523, 214] width 42 height 9
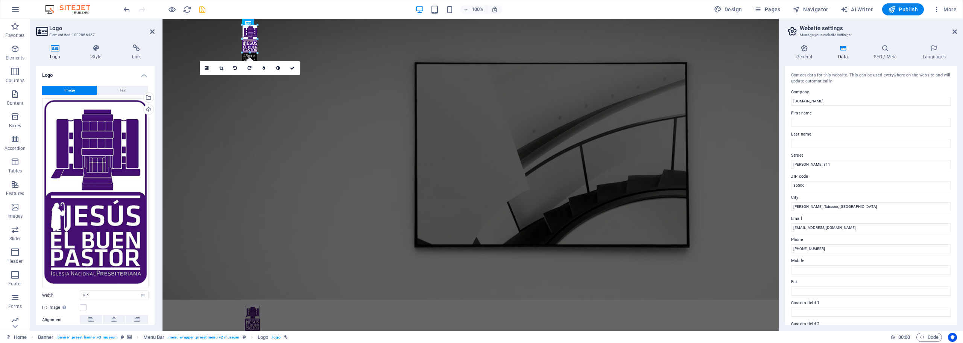
drag, startPoint x: 312, startPoint y: 151, endPoint x: 251, endPoint y: 50, distance: 117.3
type input "40"
click at [271, 333] on nav "Nuestra Iglesia Ministerios Eventos Contacto" at bounding box center [471, 342] width 452 height 19
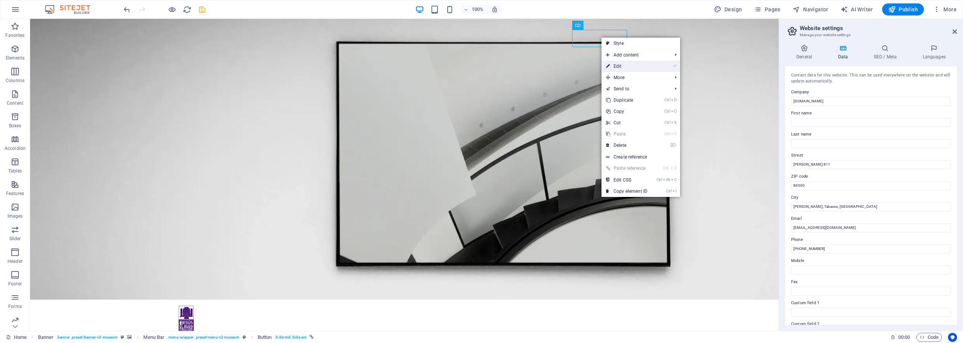
click at [630, 66] on link "⏎ Edit" at bounding box center [627, 66] width 50 height 11
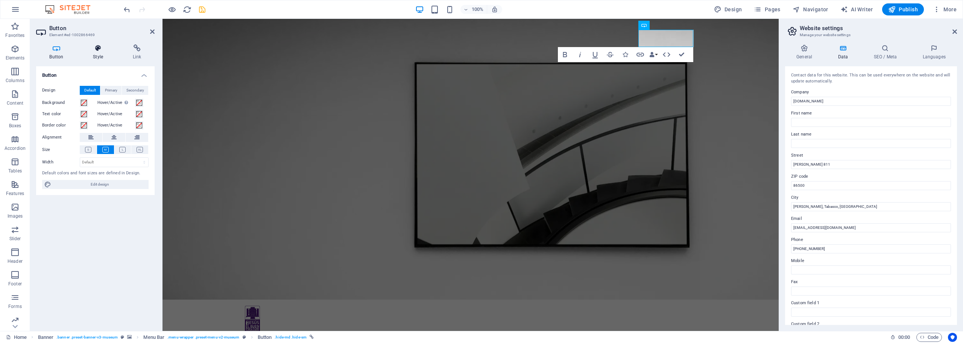
click at [100, 52] on h4 "Style" at bounding box center [100, 52] width 40 height 16
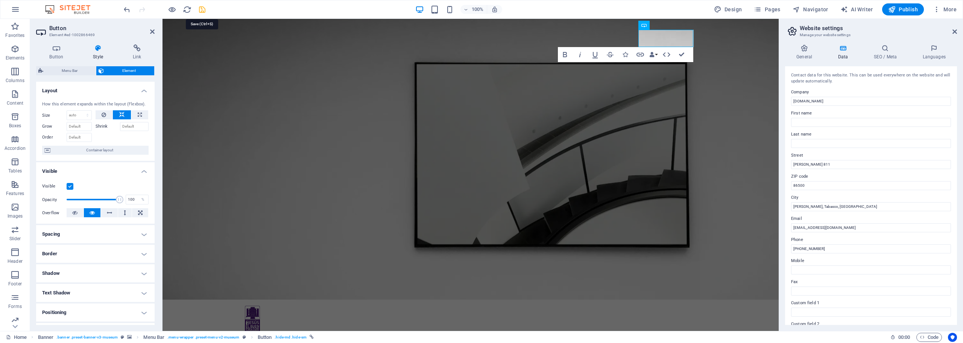
click at [205, 12] on icon "save" at bounding box center [202, 9] width 9 height 9
checkbox input "false"
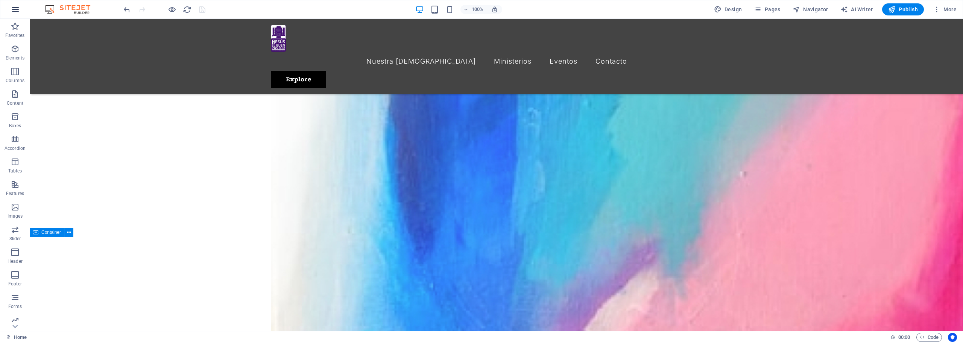
click at [20, 8] on icon "button" at bounding box center [15, 9] width 9 height 9
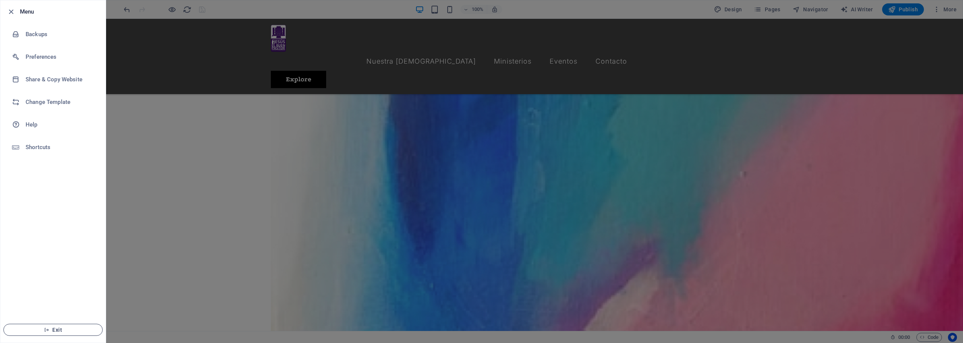
click at [58, 328] on span "Exit" at bounding box center [53, 330] width 87 height 6
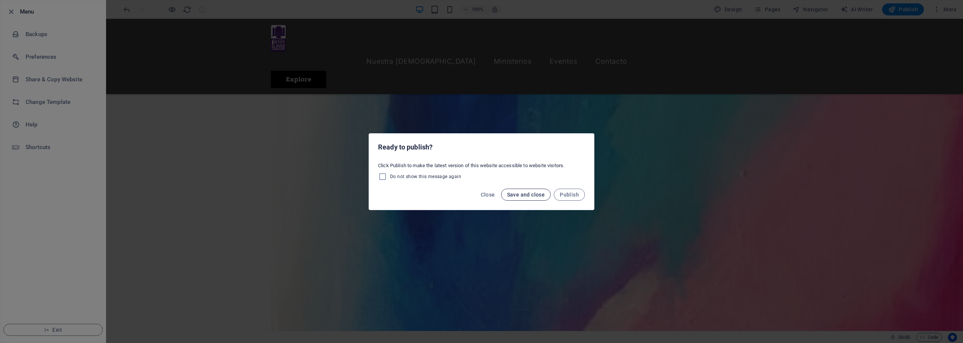
click at [530, 193] on span "Save and close" at bounding box center [526, 195] width 38 height 6
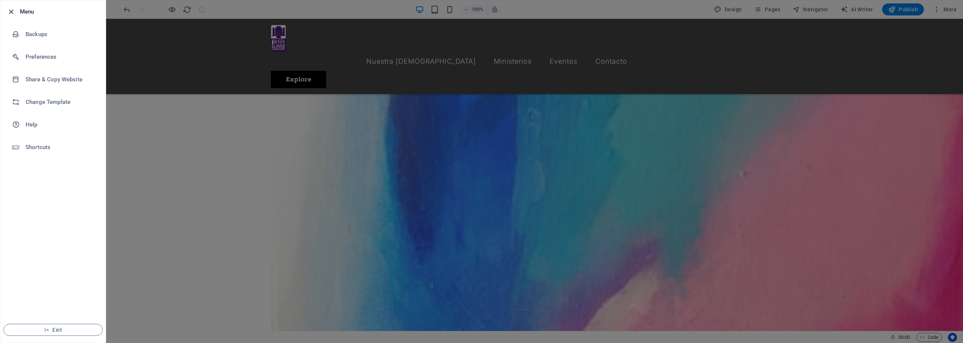
click at [12, 12] on icon "button" at bounding box center [11, 12] width 9 height 9
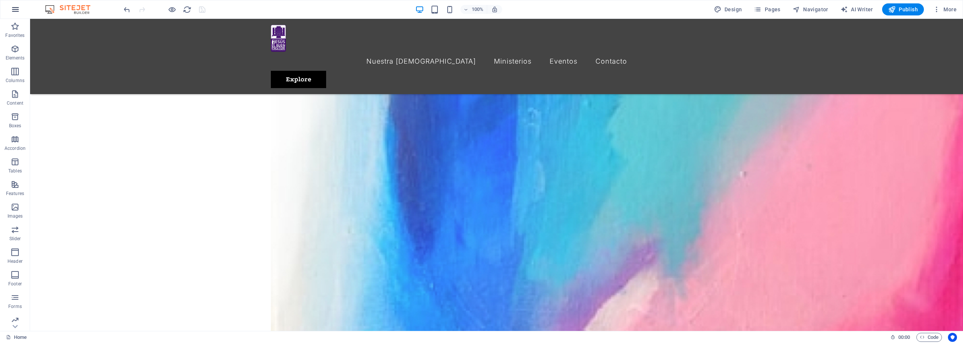
click at [14, 10] on icon "button" at bounding box center [15, 9] width 9 height 9
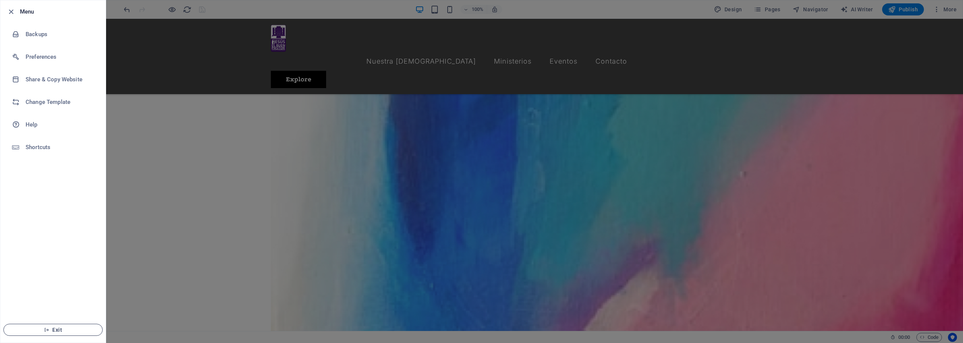
click at [59, 333] on button "Exit" at bounding box center [52, 330] width 99 height 12
